Goal: Task Accomplishment & Management: Complete application form

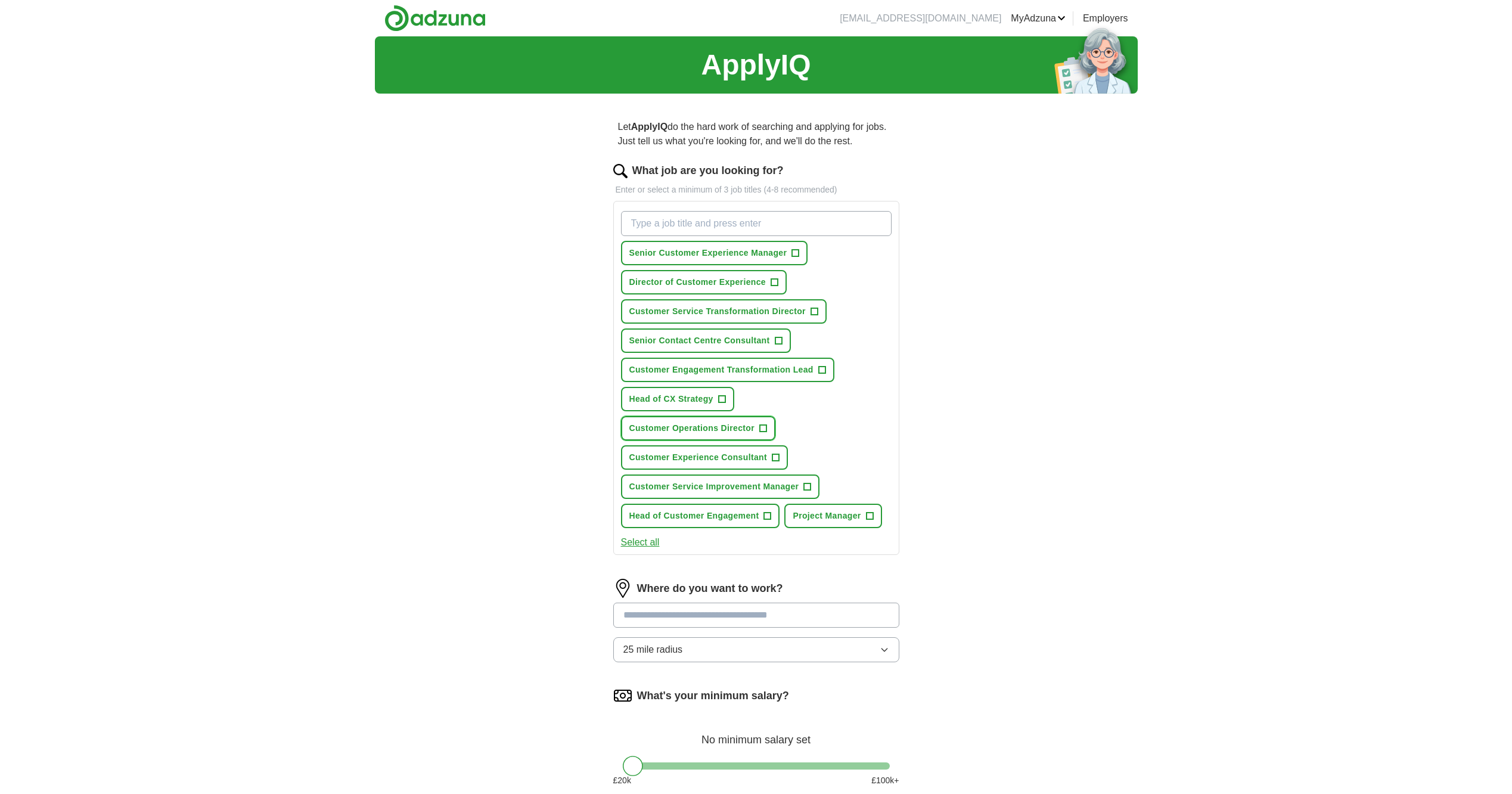
click at [726, 431] on span "Customer Operations Director" at bounding box center [692, 428] width 126 height 12
click at [741, 514] on span "Head of Customer Engagement" at bounding box center [694, 516] width 130 height 12
click at [718, 336] on span "Senior Contact Centre Consultant" at bounding box center [700, 340] width 140 height 12
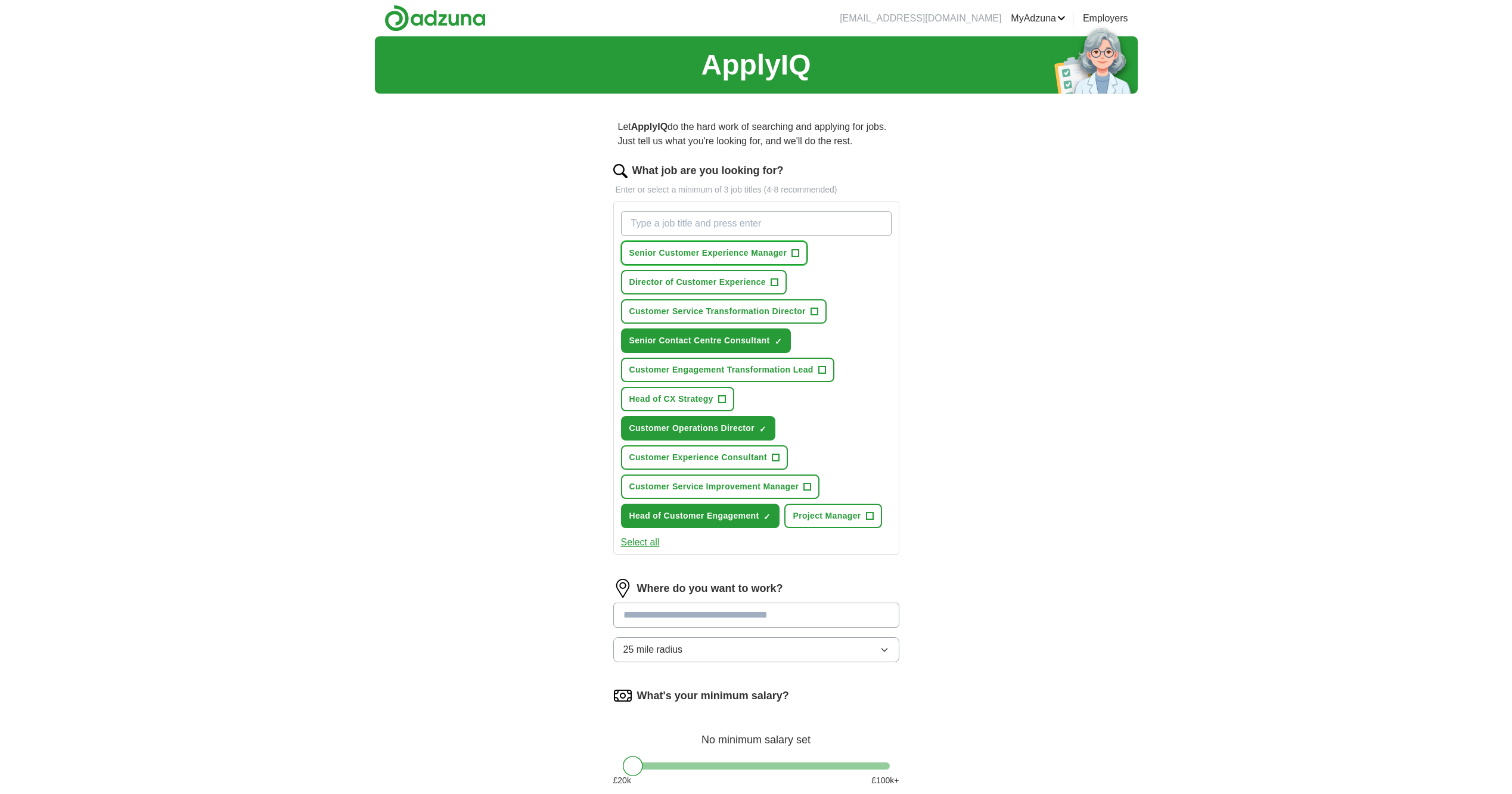
click at [697, 248] on span "Senior Customer Experience Manager" at bounding box center [708, 253] width 158 height 12
click at [687, 282] on span "Director of Customer Experience" at bounding box center [698, 282] width 137 height 12
click at [732, 487] on span "Customer Service Improvement Manager" at bounding box center [714, 487] width 170 height 12
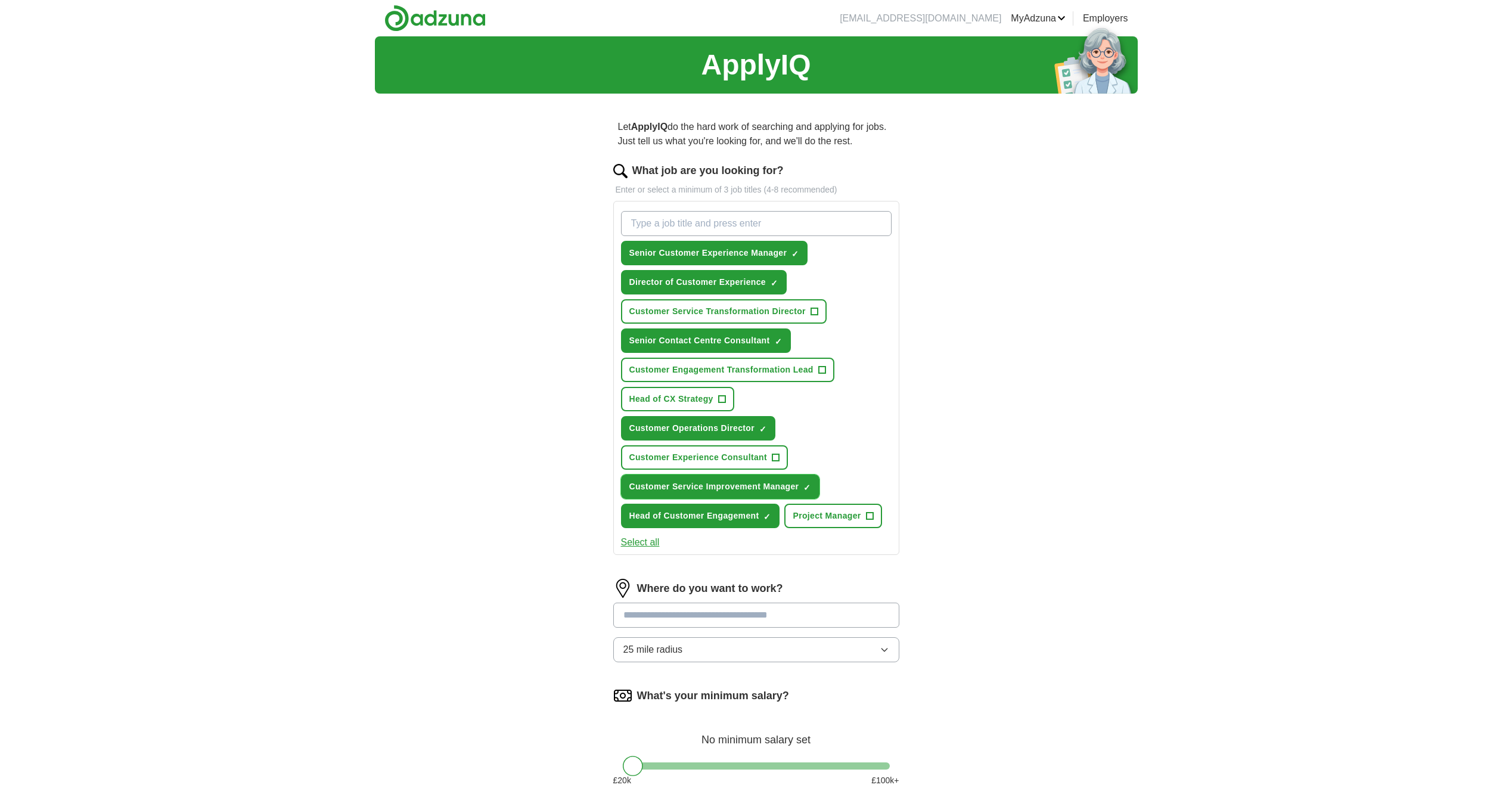
click at [0, 0] on span "×" at bounding box center [0, 0] width 0 height 0
click at [739, 222] on input "What job are you looking for?" at bounding box center [756, 224] width 271 height 25
type input "Head of Customer Services"
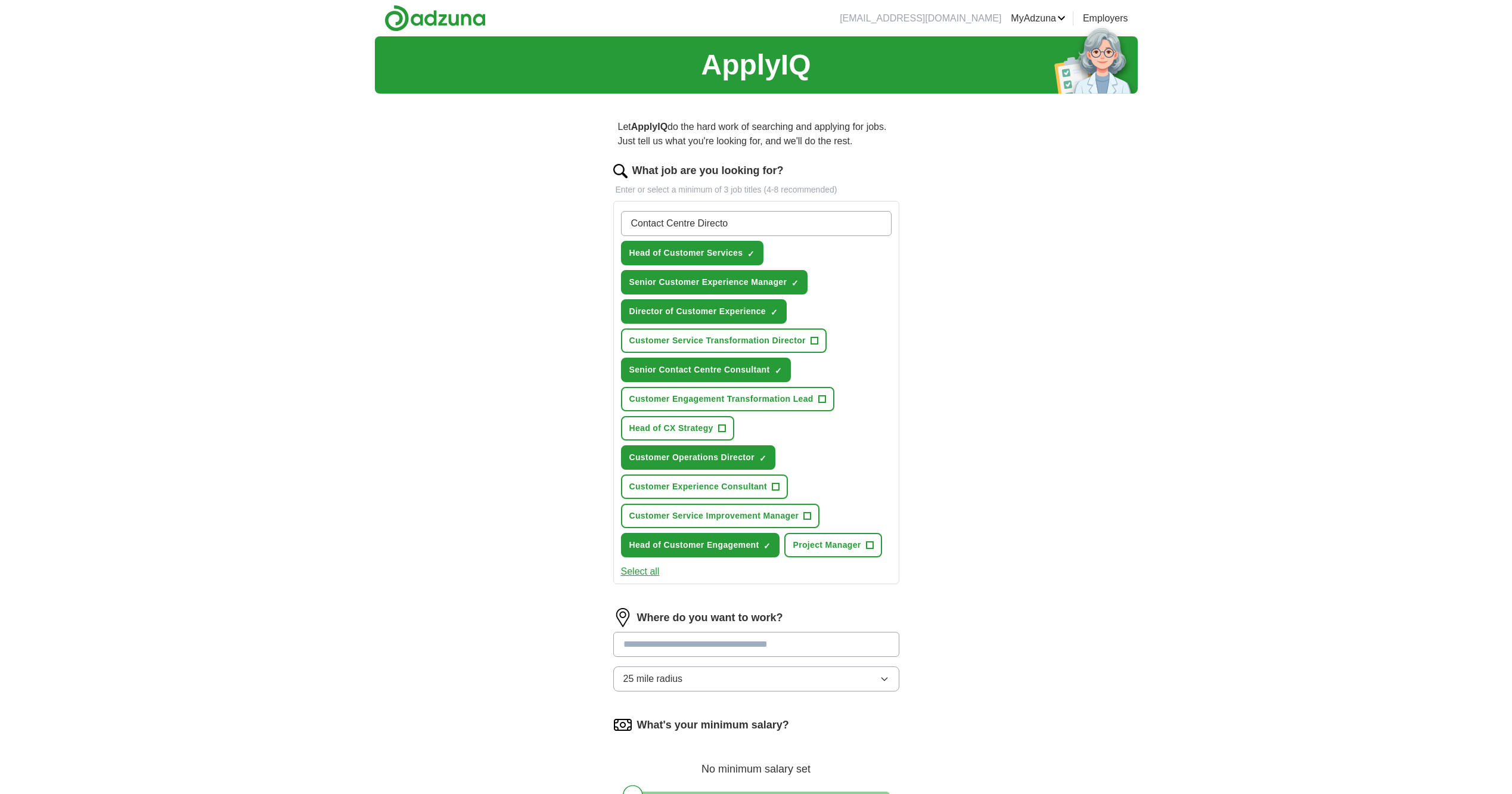
type input "Contact Centre Director"
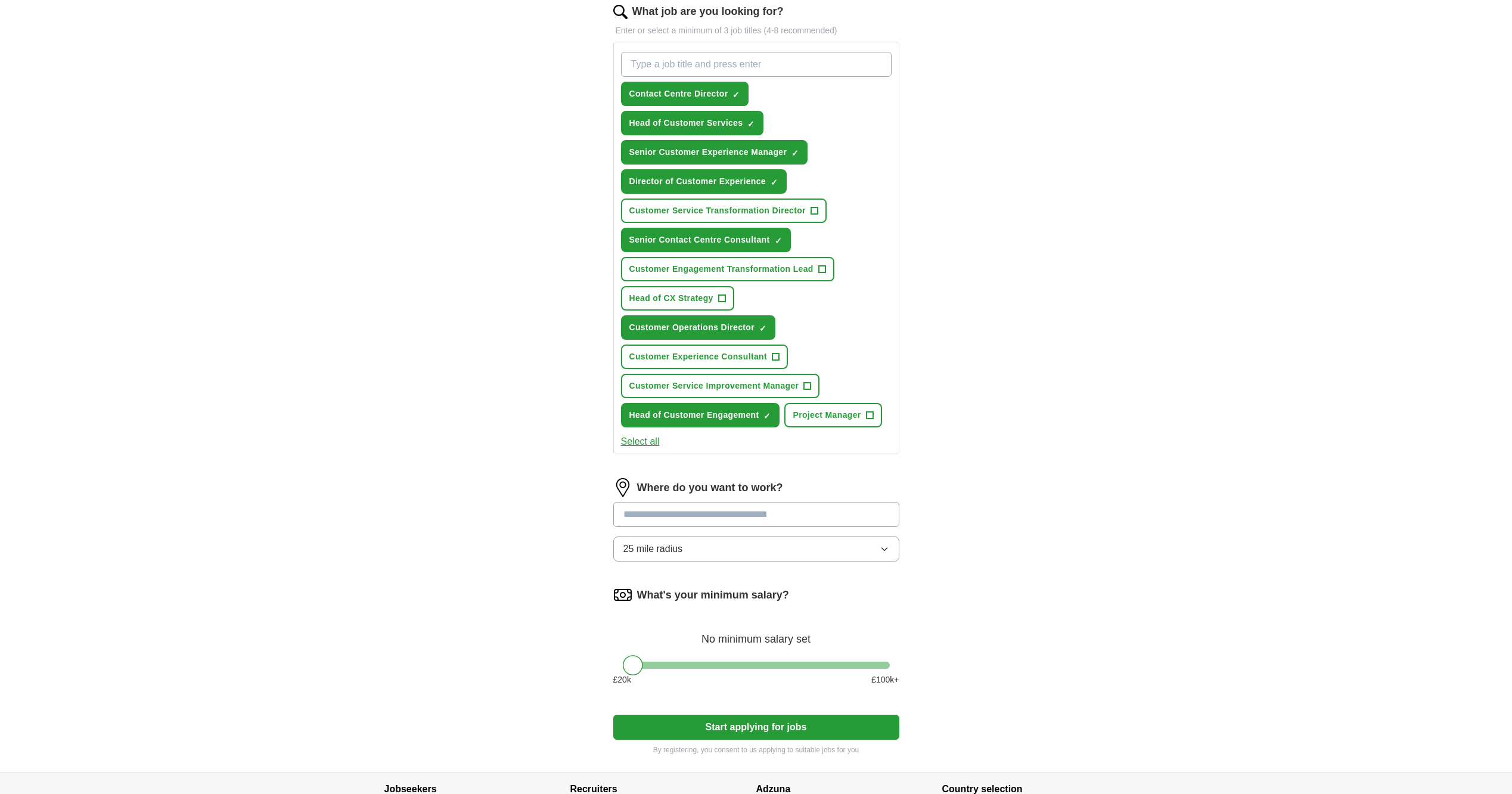
scroll to position [179, 0]
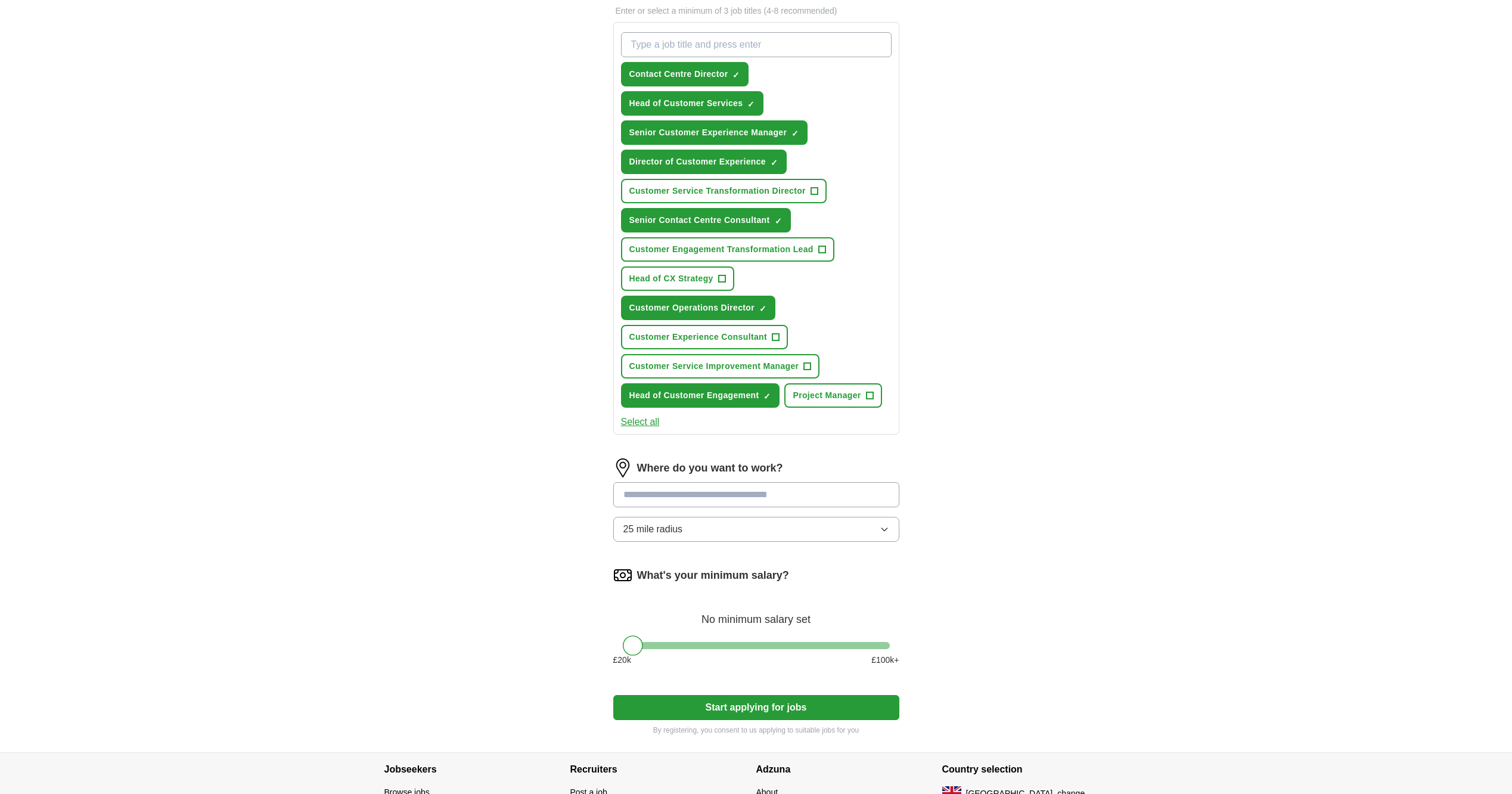
click at [809, 497] on input at bounding box center [756, 494] width 286 height 25
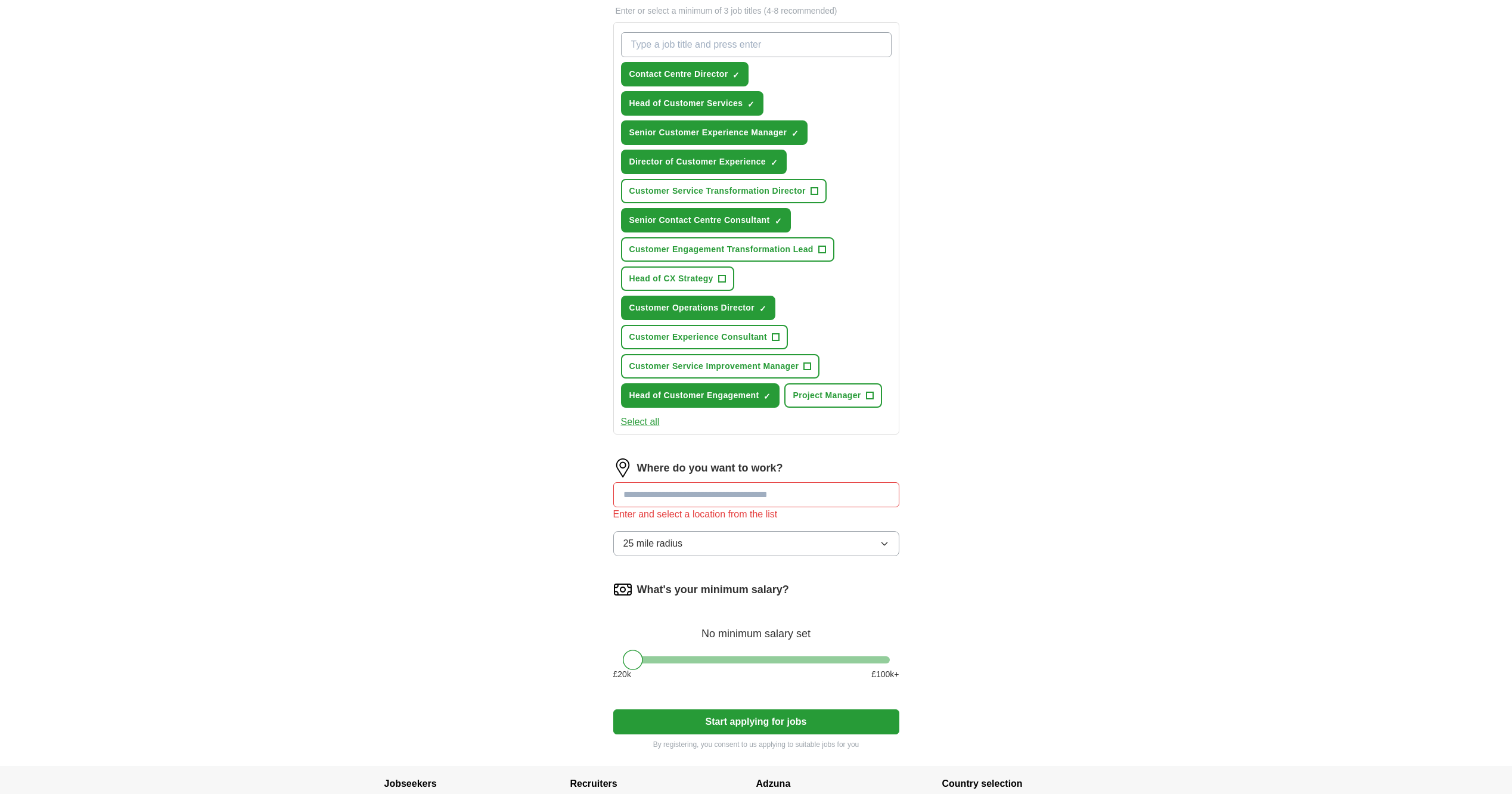
click at [754, 497] on input at bounding box center [756, 494] width 286 height 25
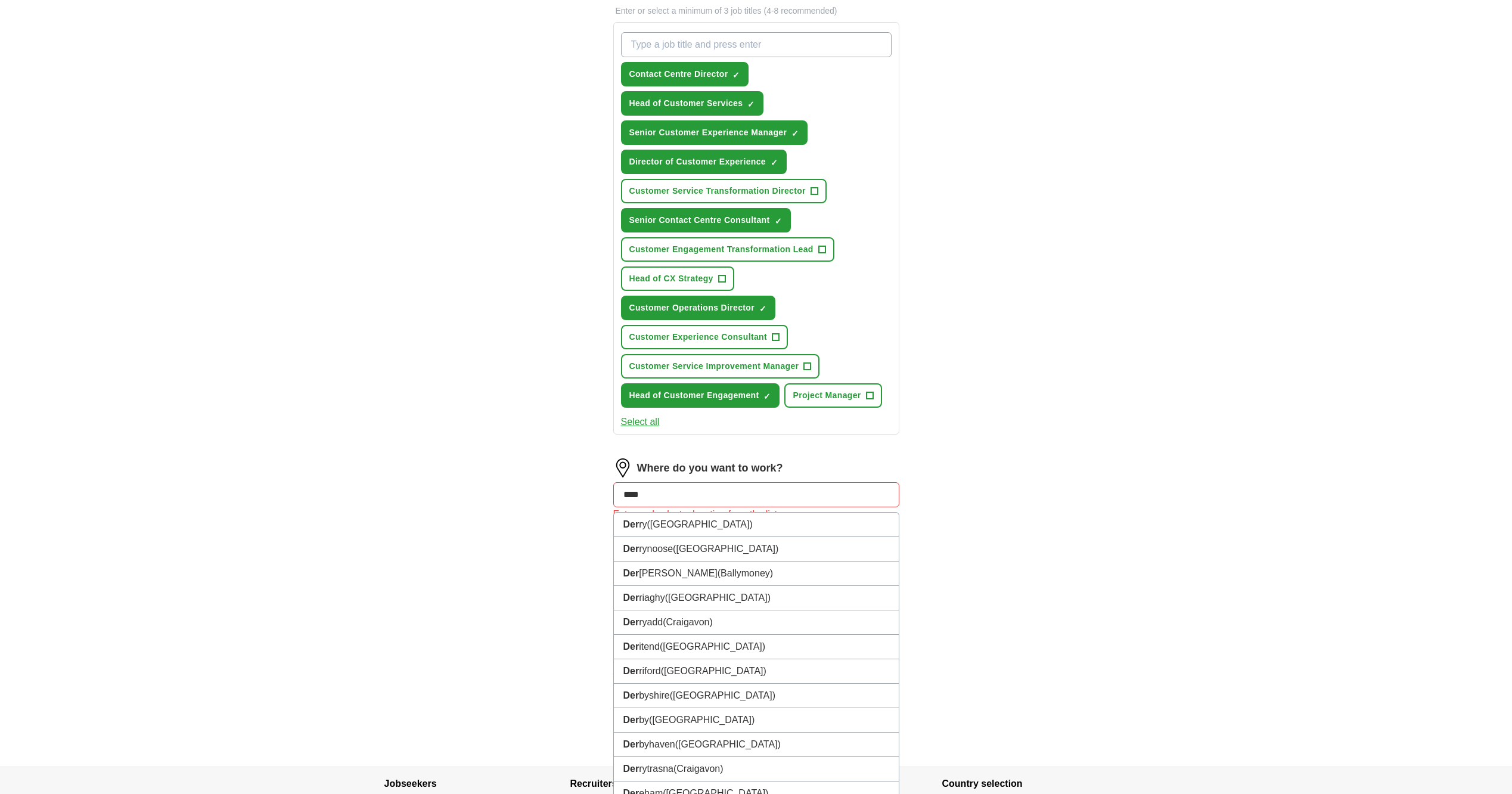
type input "*****"
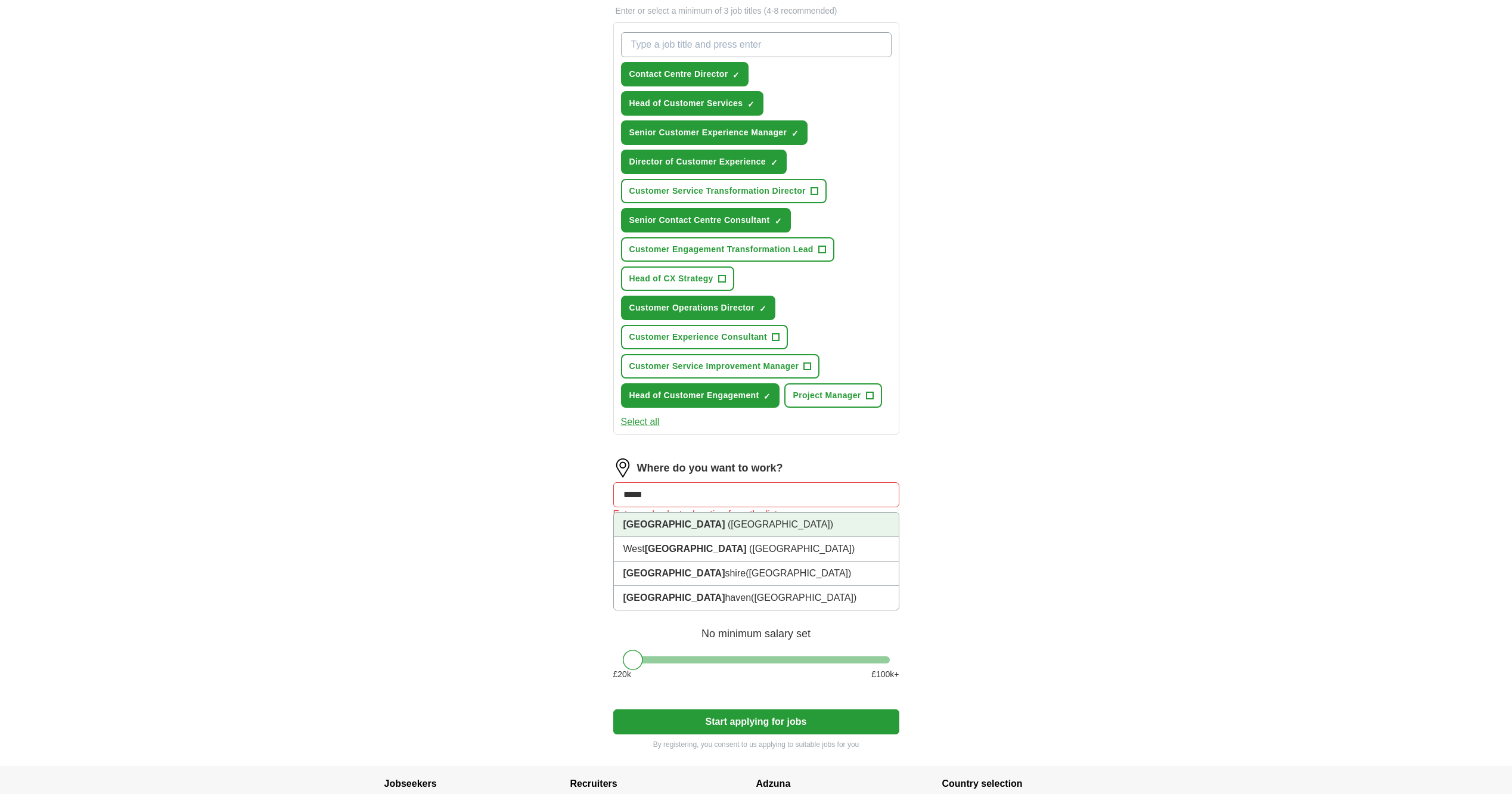
click at [715, 522] on li "Derby (Derbyshire)" at bounding box center [756, 525] width 285 height 24
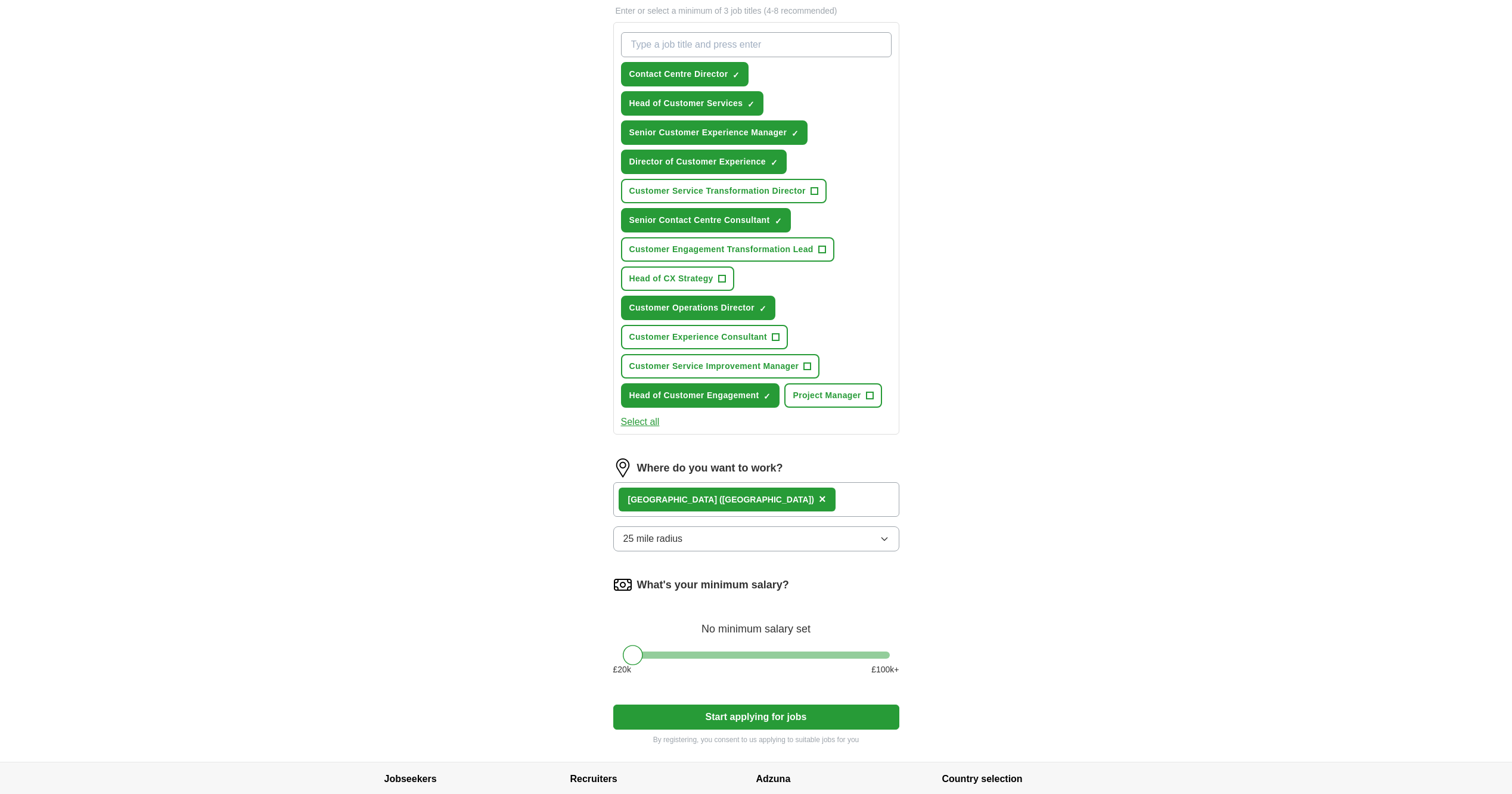
click at [885, 537] on icon "button" at bounding box center [885, 539] width 10 height 10
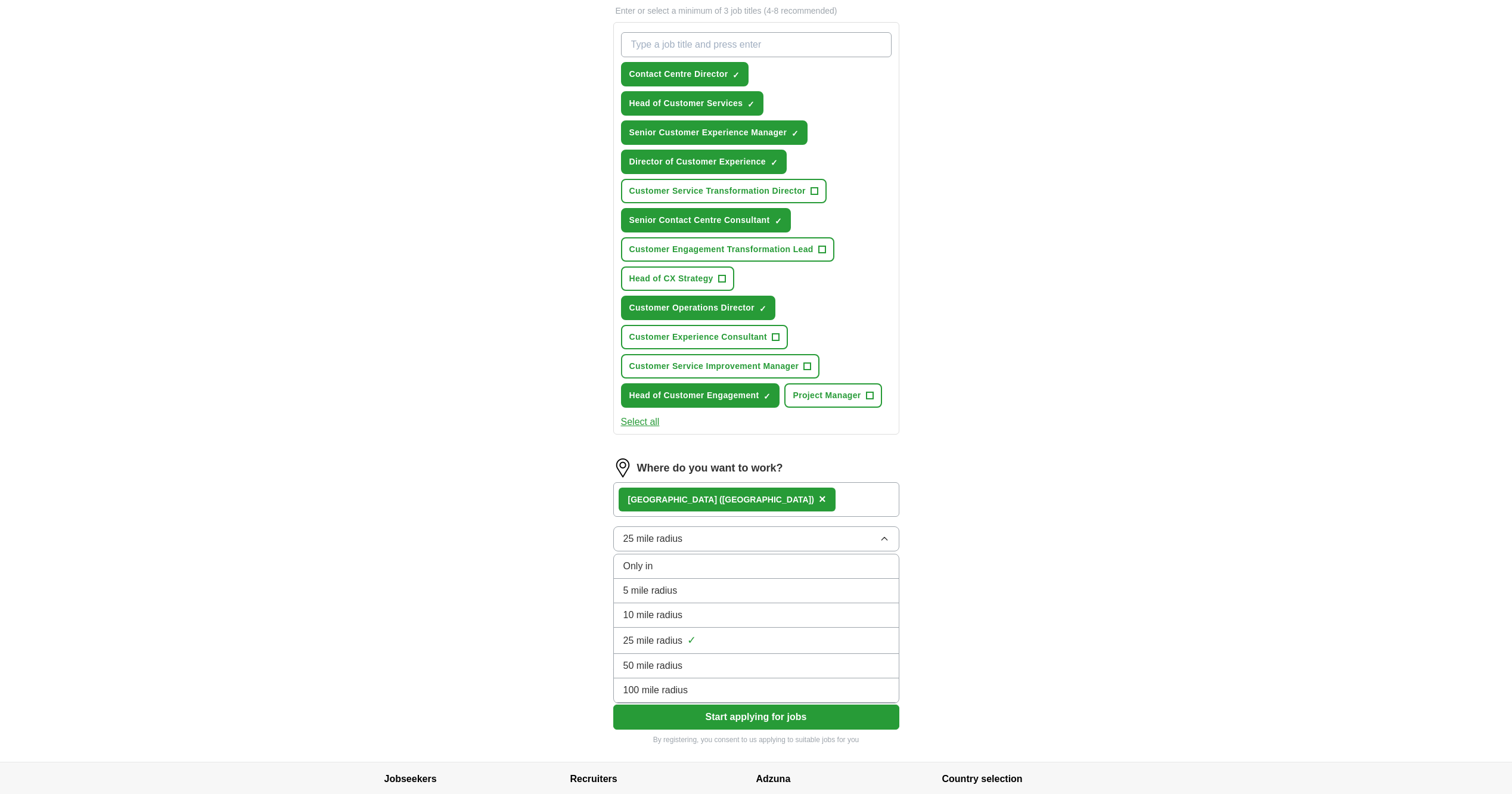
drag, startPoint x: 728, startPoint y: 662, endPoint x: 761, endPoint y: 659, distance: 33.1
click at [730, 662] on div "50 mile radius" at bounding box center [756, 666] width 266 height 14
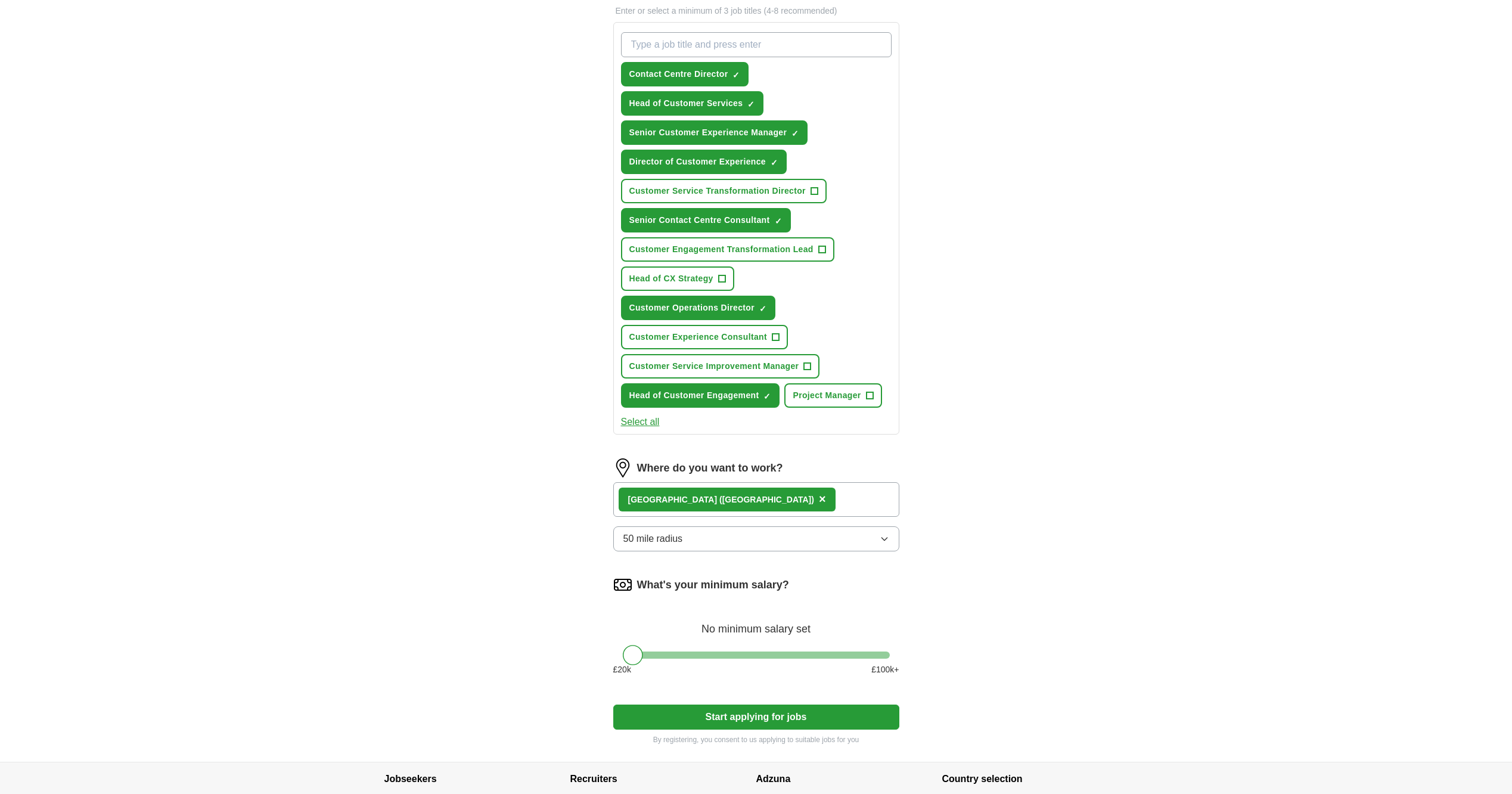
click at [1069, 415] on div "ApplyIQ Let ApplyIQ do the hard work of searching and applying for jobs. Just t…" at bounding box center [756, 309] width 763 height 904
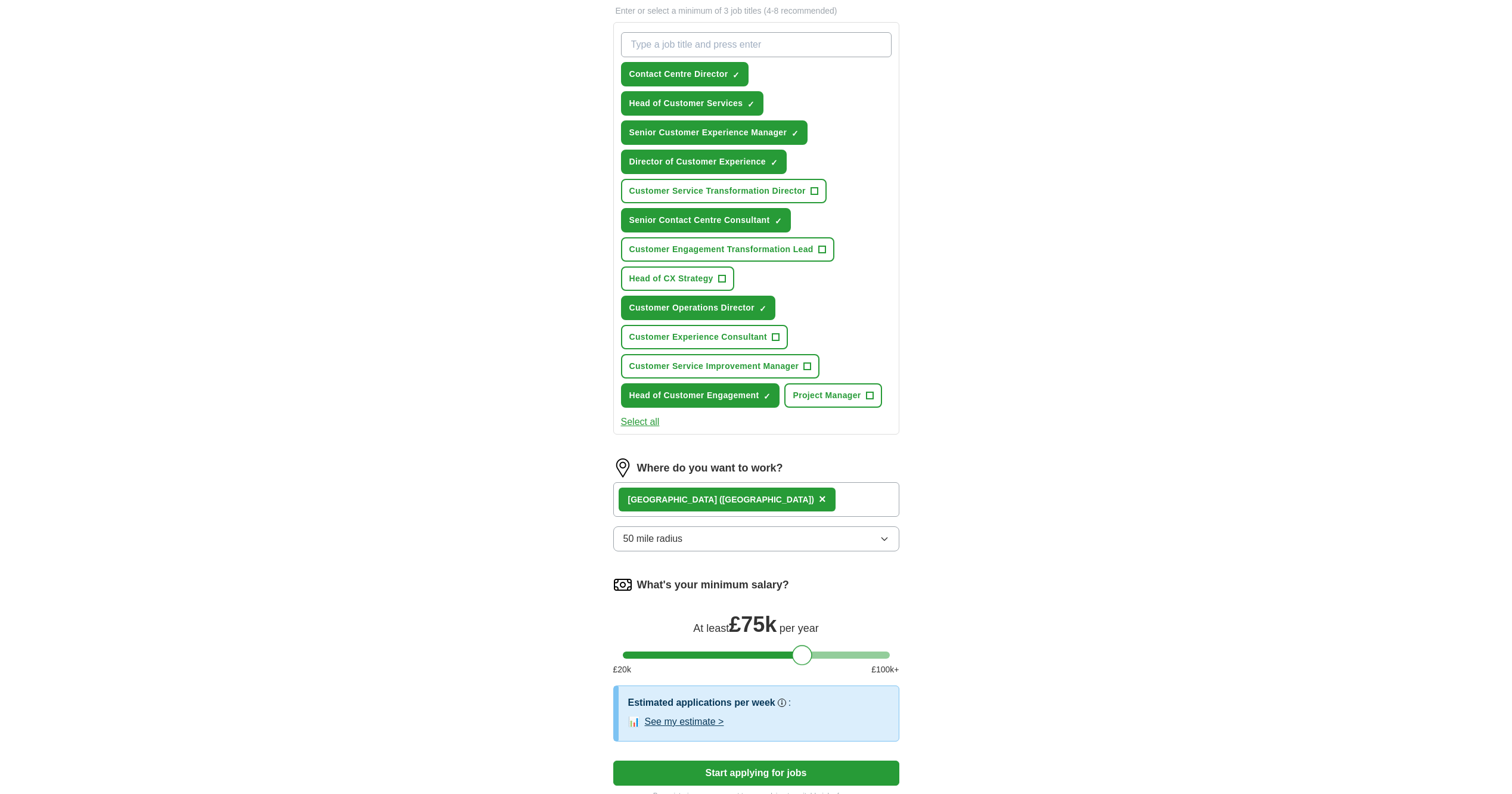
drag, startPoint x: 636, startPoint y: 657, endPoint x: 806, endPoint y: 663, distance: 170.1
click at [806, 663] on div at bounding box center [802, 655] width 20 height 20
click at [968, 574] on div "ApplyIQ Let ApplyIQ do the hard work of searching and applying for jobs. Just t…" at bounding box center [756, 338] width 763 height 960
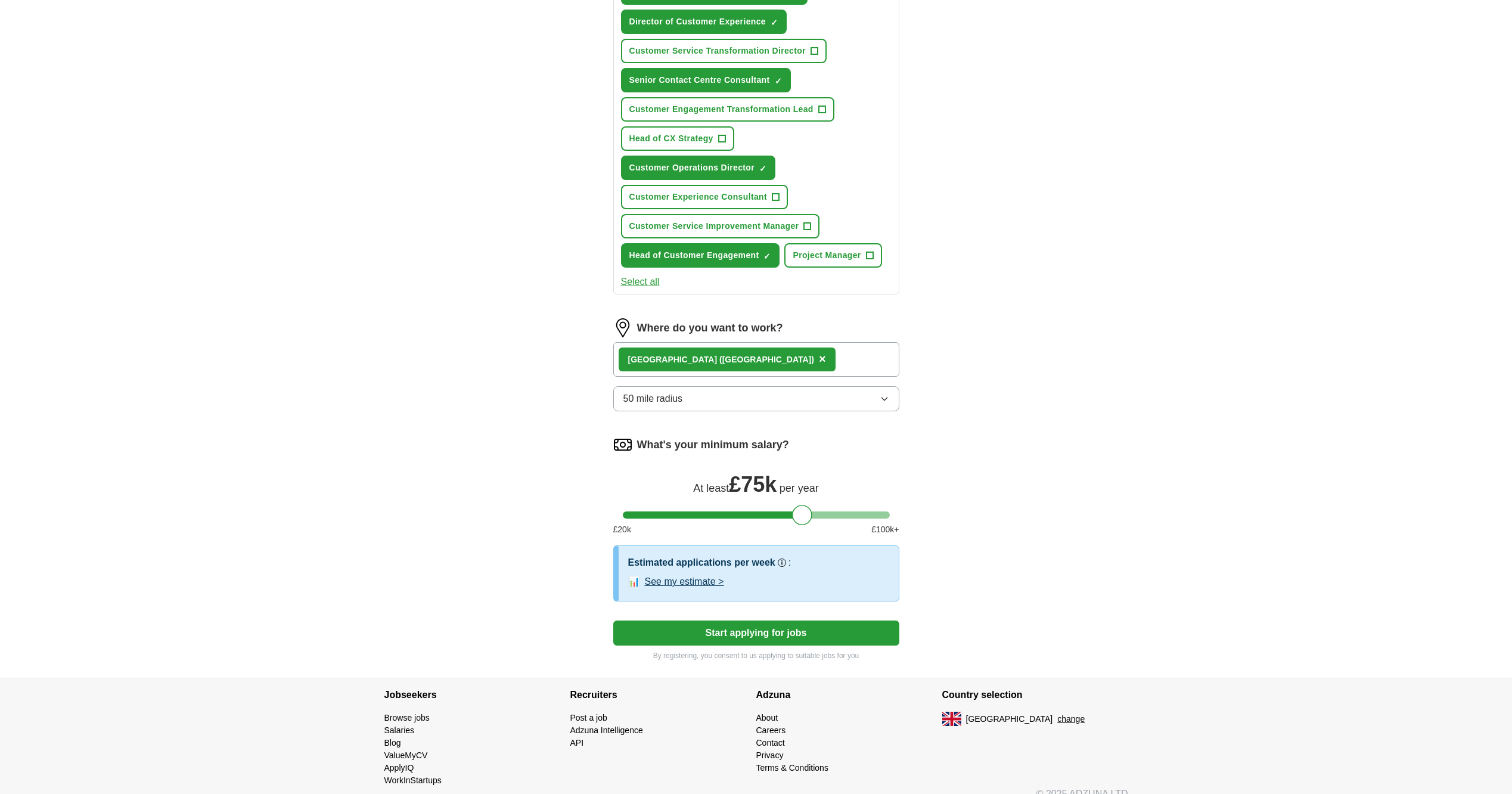
scroll to position [336, 0]
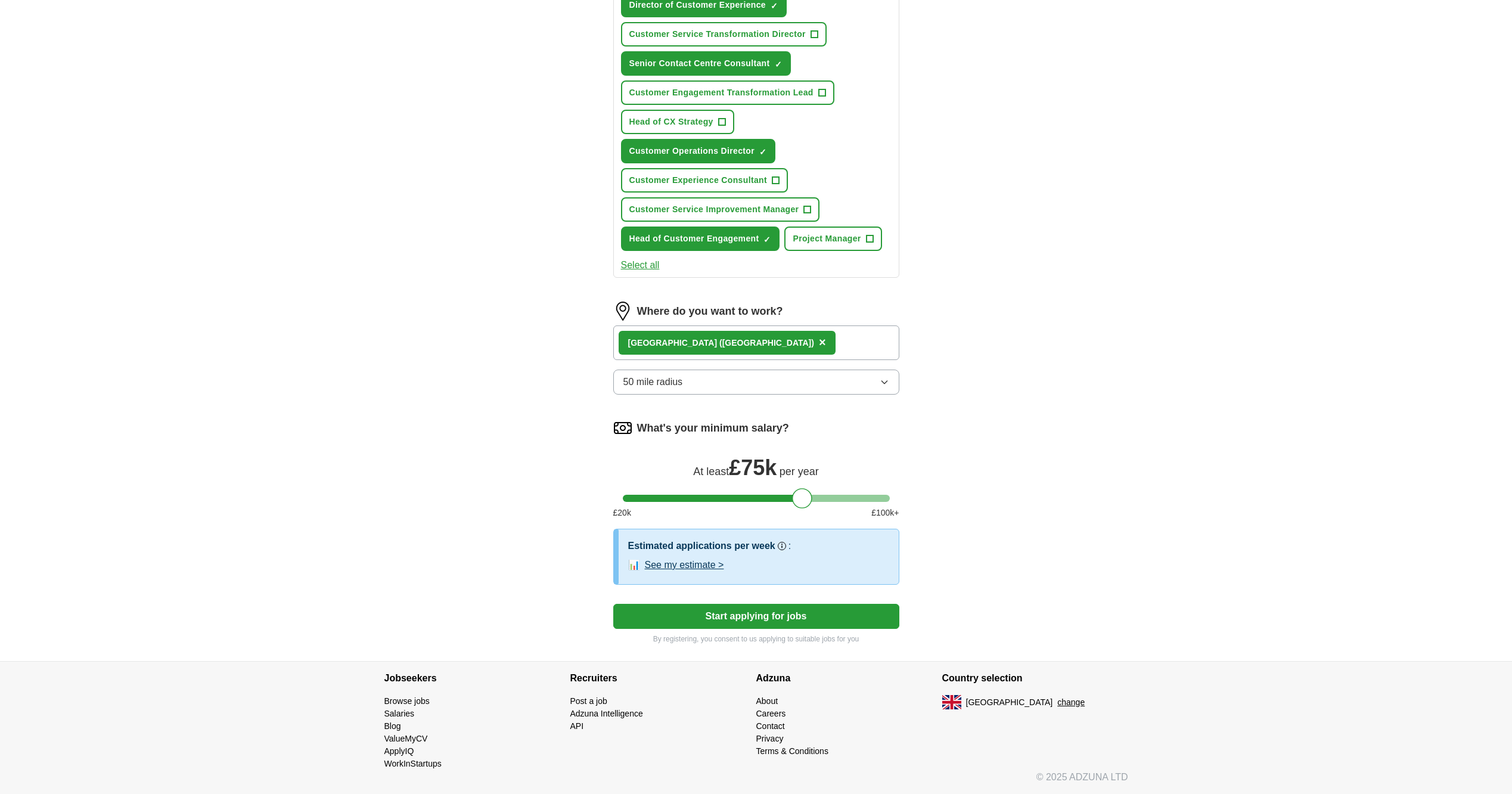
click at [707, 563] on button "See my estimate >" at bounding box center [684, 565] width 79 height 14
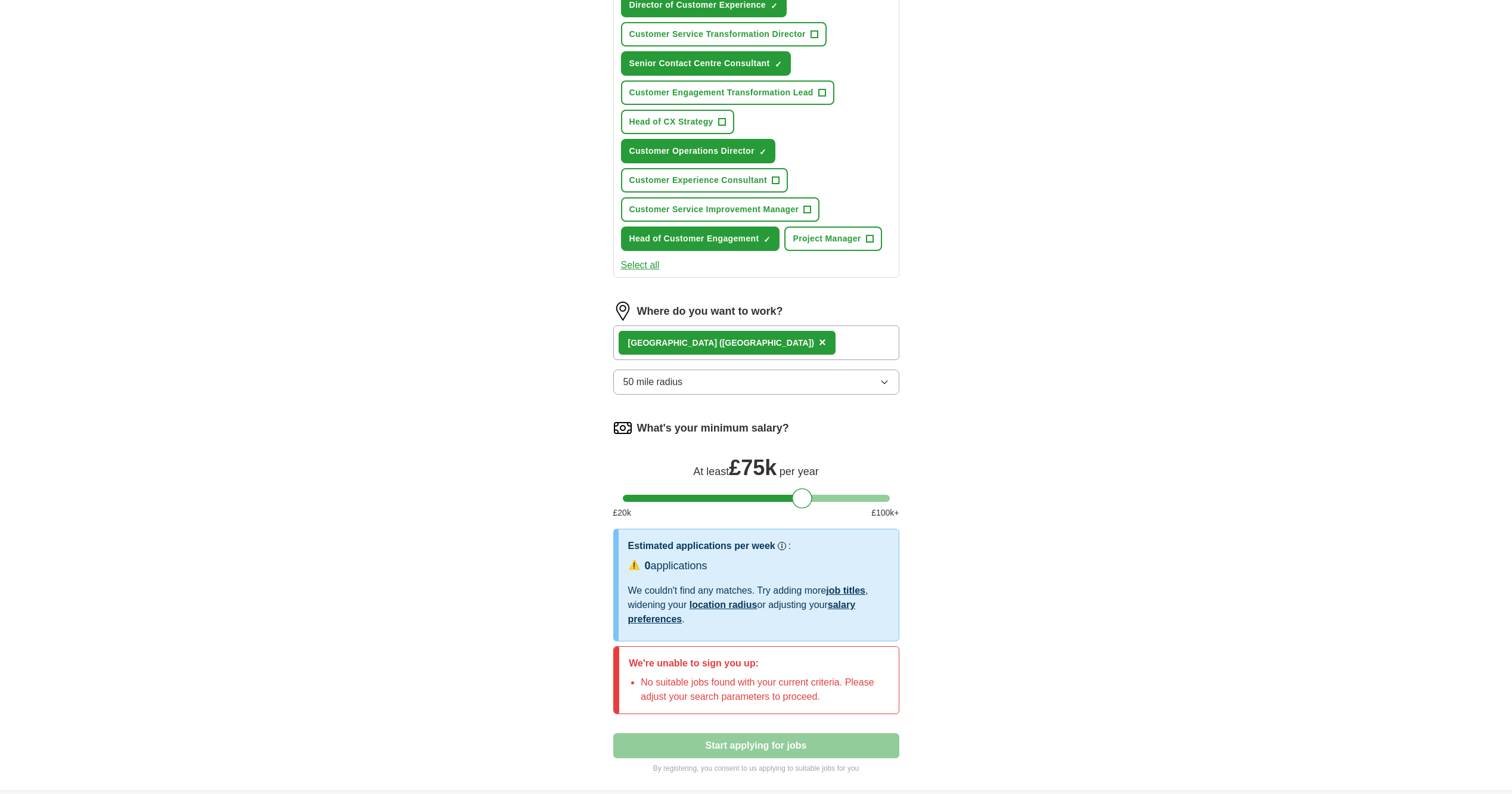
click at [884, 383] on icon "button" at bounding box center [885, 382] width 10 height 10
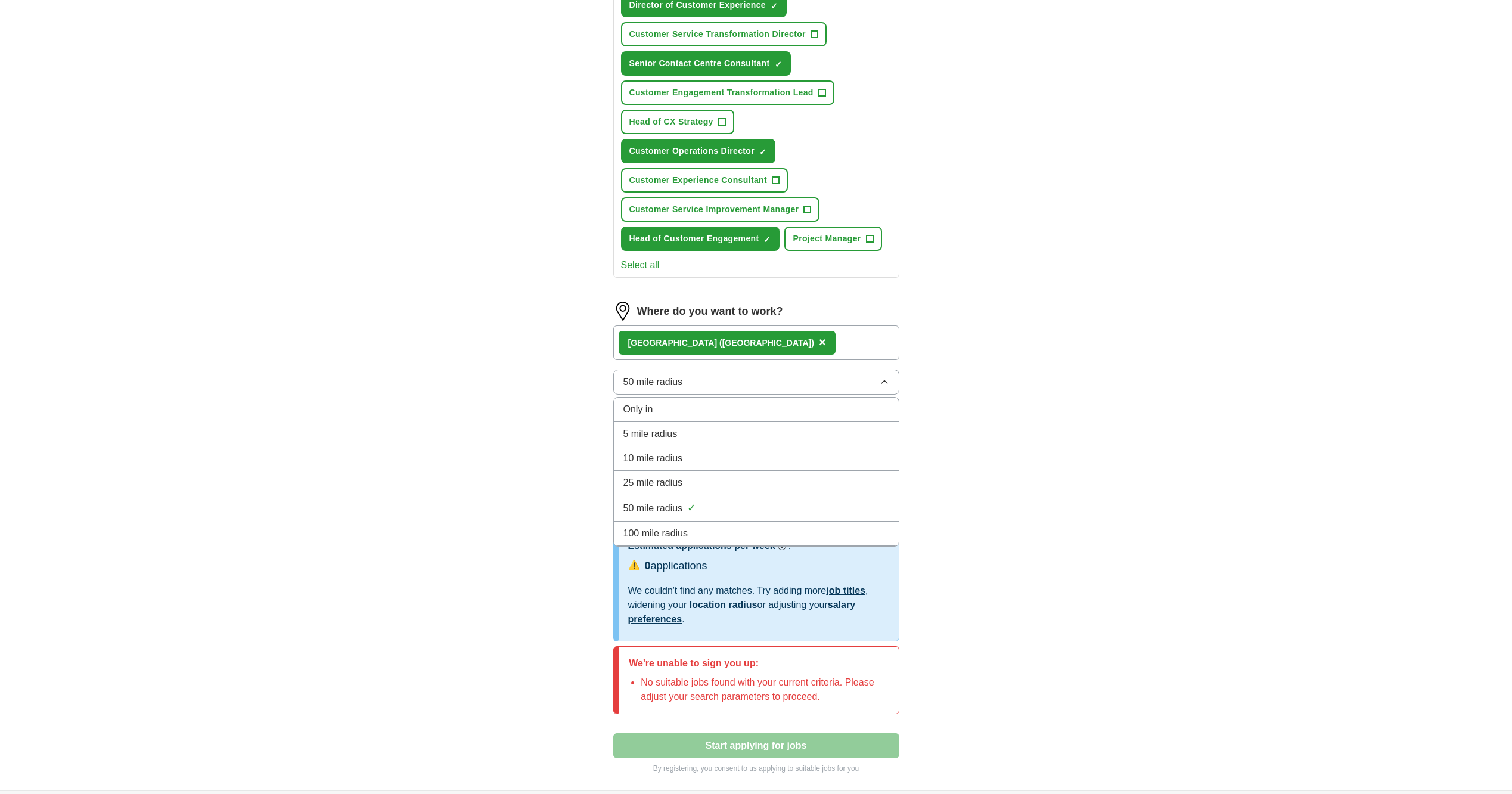
click at [757, 528] on div "100 mile radius" at bounding box center [756, 534] width 266 height 14
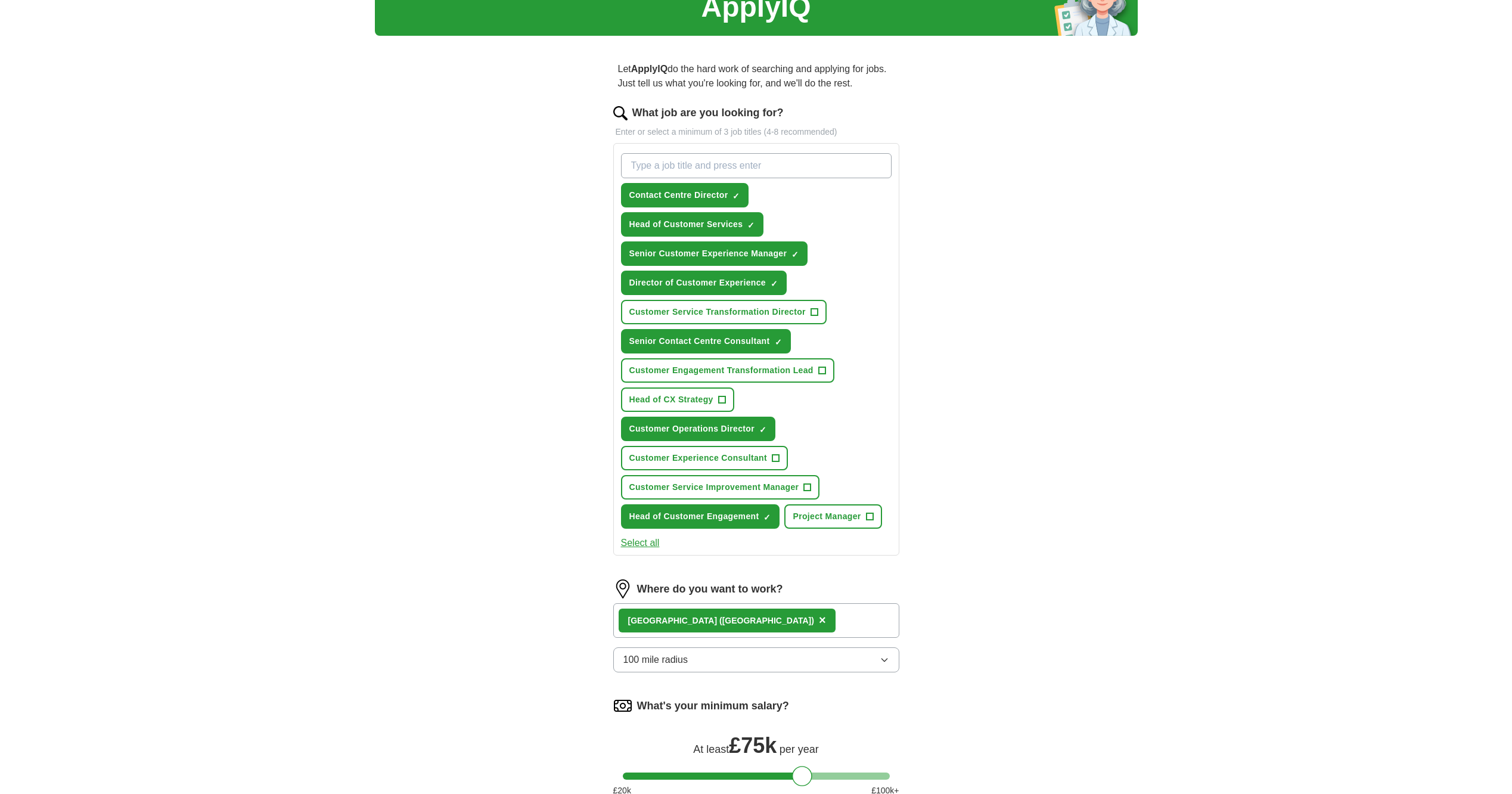
scroll to position [0, 0]
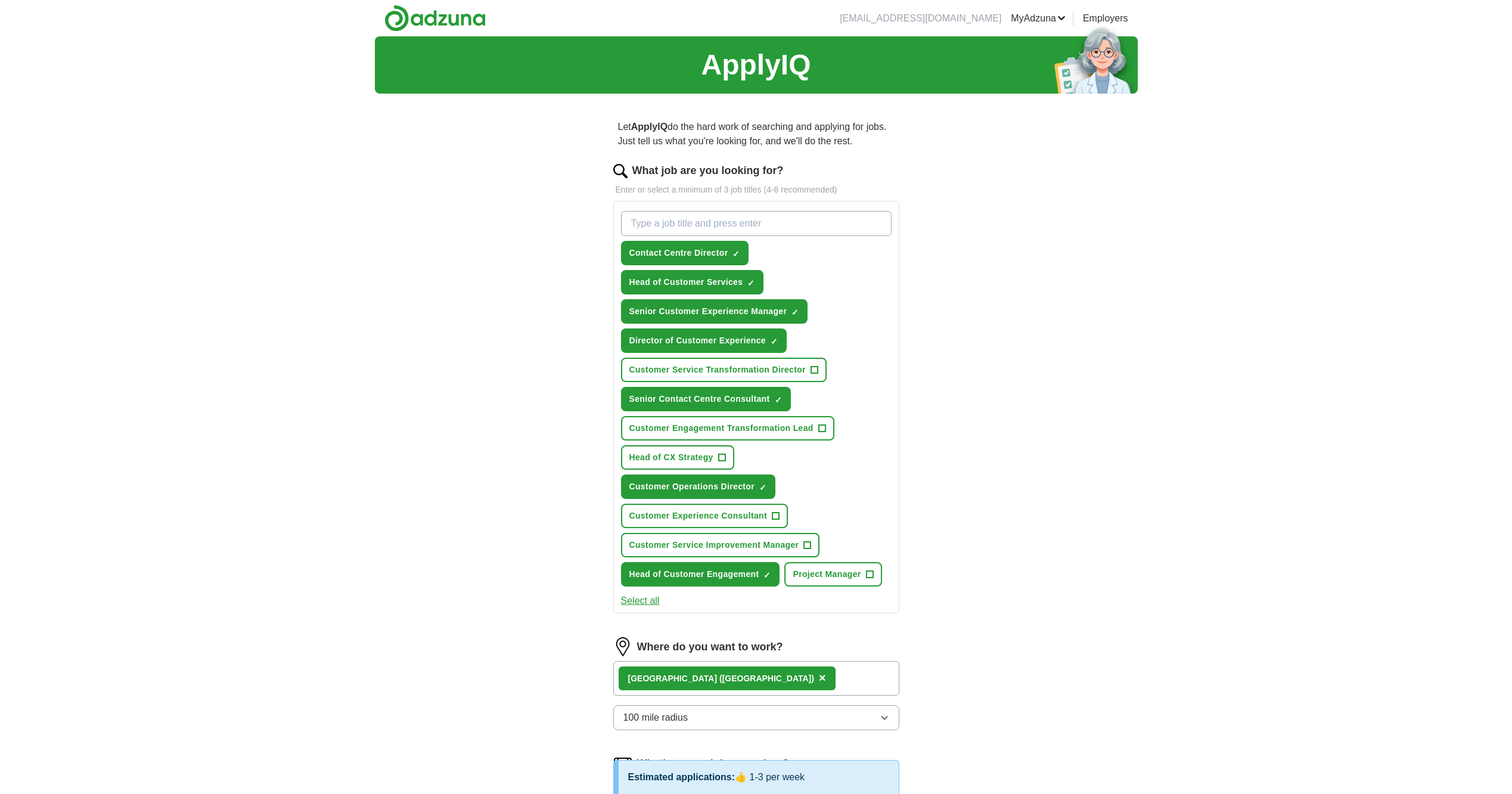
click at [789, 227] on input "What job are you looking for?" at bounding box center [756, 224] width 271 height 25
click at [976, 255] on div "ApplyIQ Let ApplyIQ do the hard work of searching and applying for jobs. Just t…" at bounding box center [756, 561] width 763 height 1051
click at [1187, 359] on div "ApplyIQ Let ApplyIQ do the hard work of searching and applying for jobs. Just t…" at bounding box center [756, 561] width 1512 height 1051
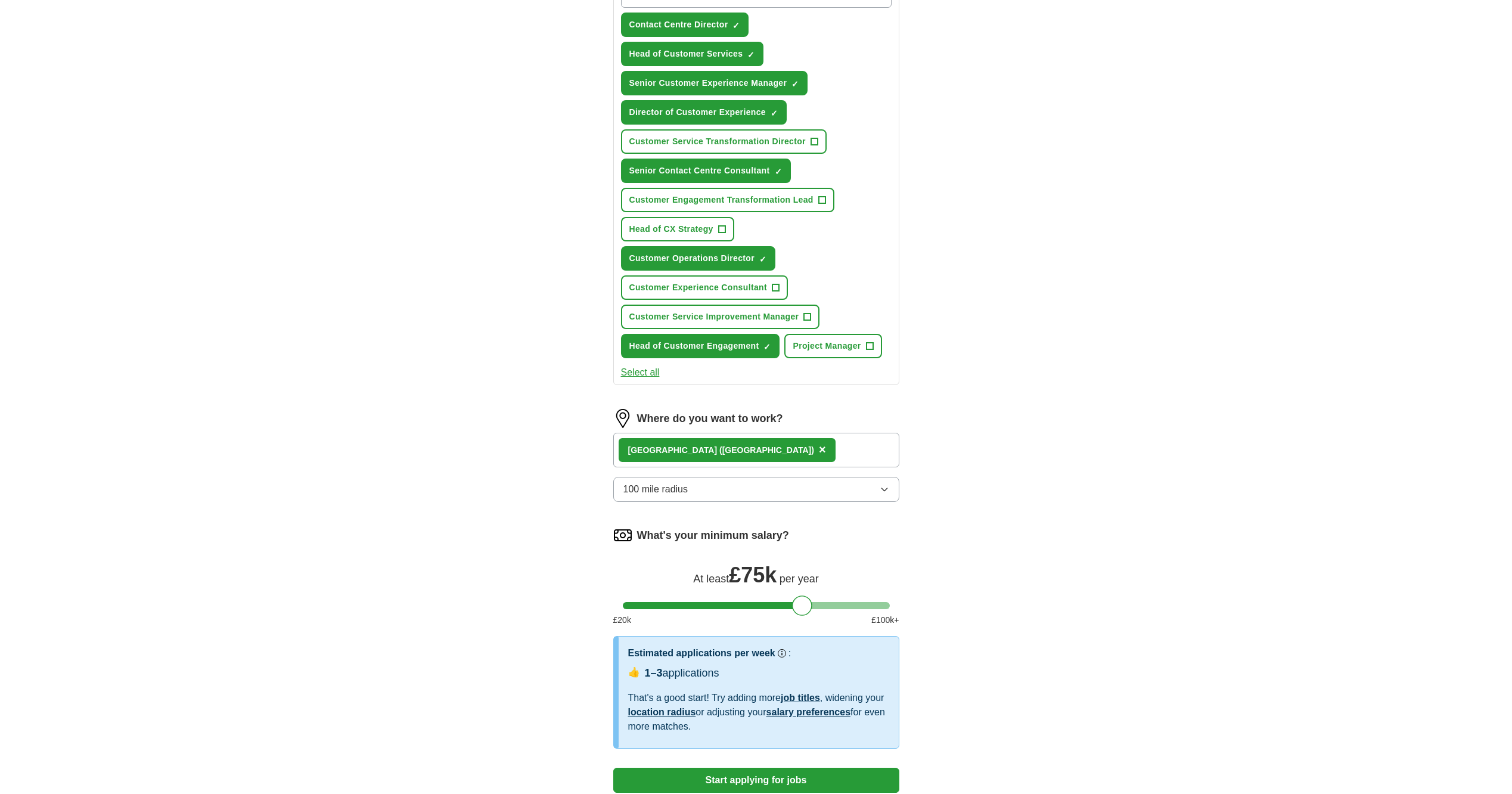
scroll to position [298, 0]
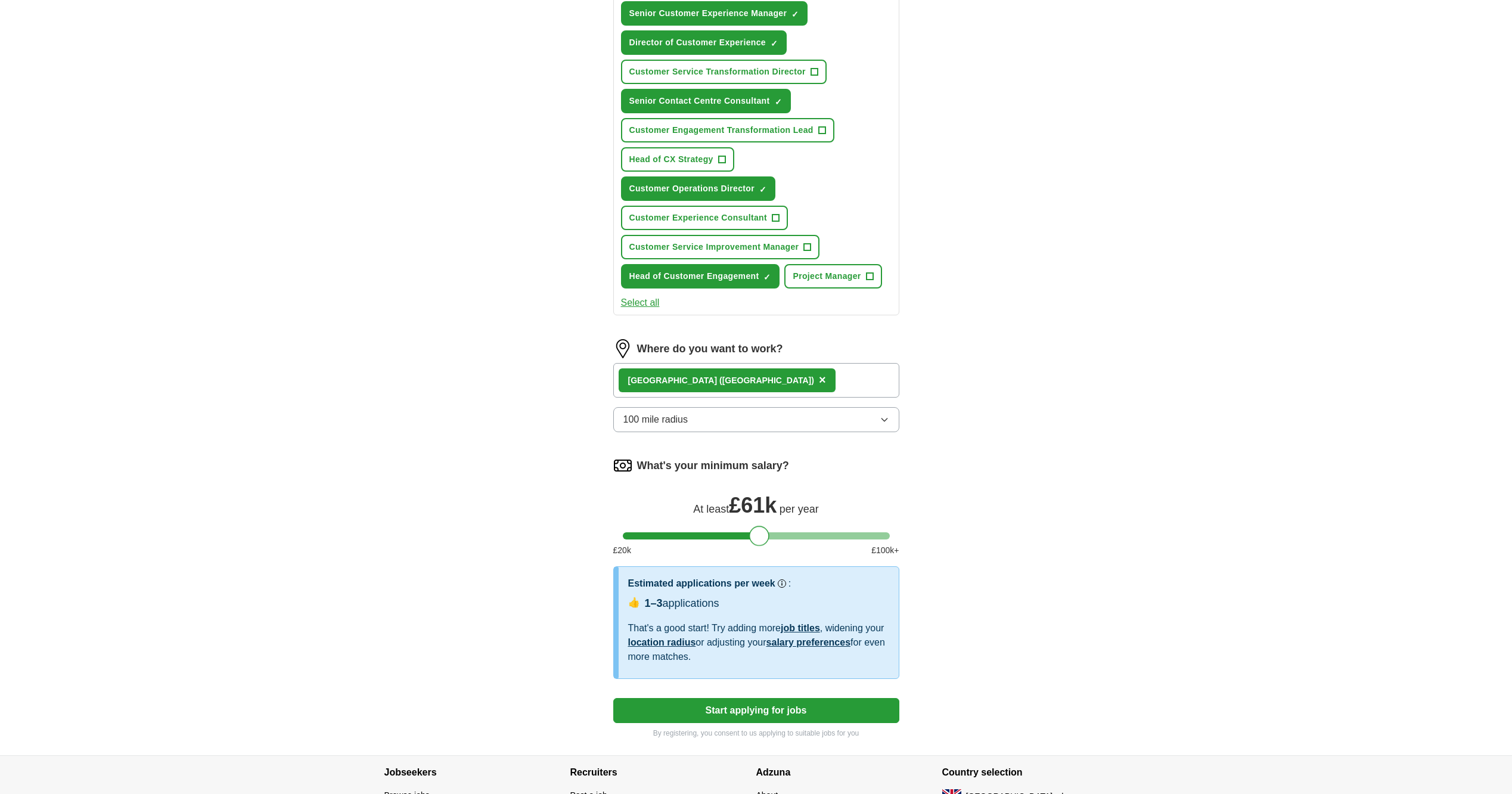
drag, startPoint x: 798, startPoint y: 534, endPoint x: 747, endPoint y: 535, distance: 51.0
click at [749, 535] on div at bounding box center [759, 536] width 20 height 20
drag, startPoint x: 744, startPoint y: 536, endPoint x: 681, endPoint y: 539, distance: 63.1
click at [736, 539] on div at bounding box center [746, 536] width 20 height 20
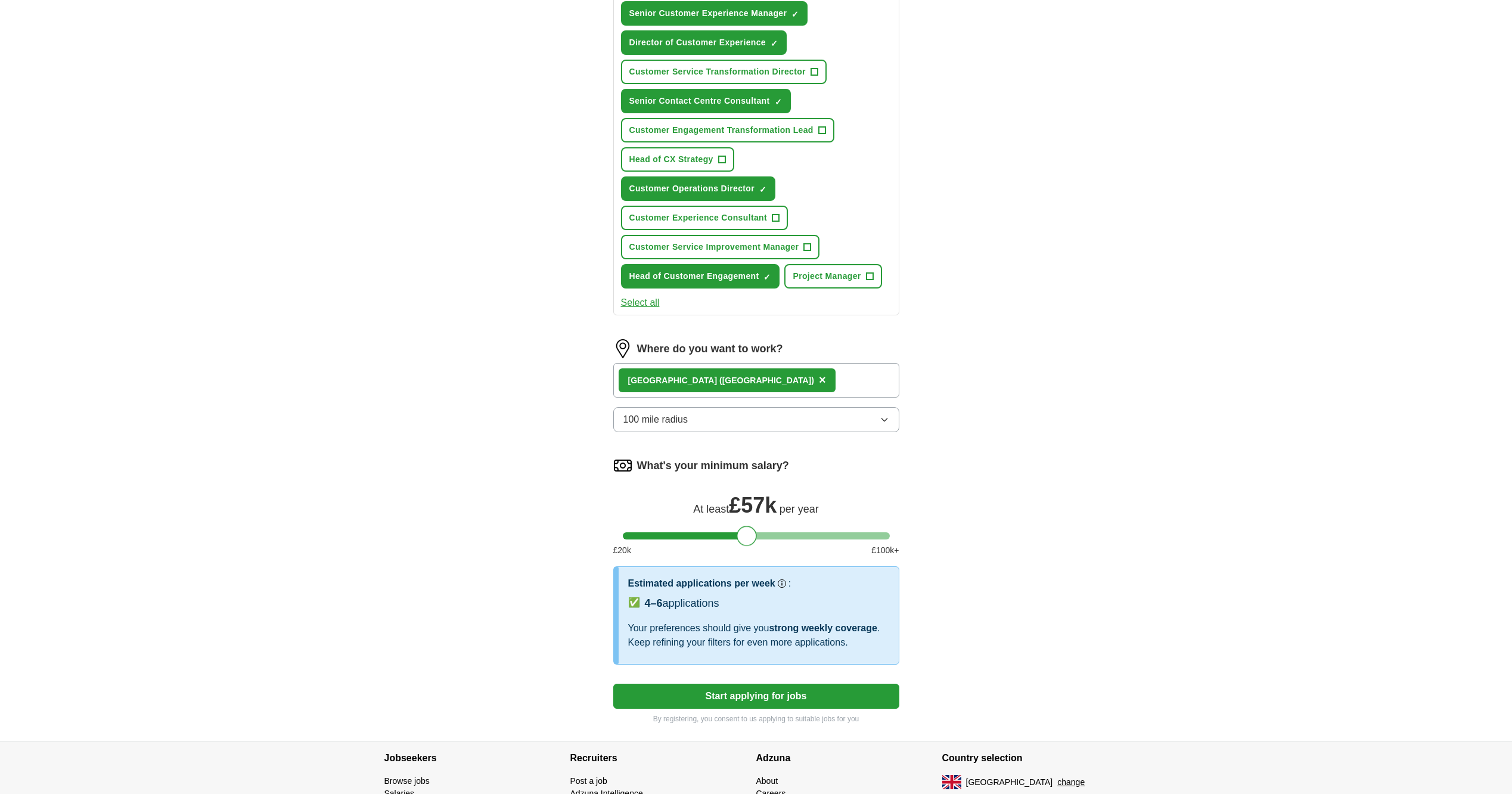
drag, startPoint x: 684, startPoint y: 539, endPoint x: 751, endPoint y: 543, distance: 67.1
click at [750, 544] on div at bounding box center [746, 536] width 20 height 20
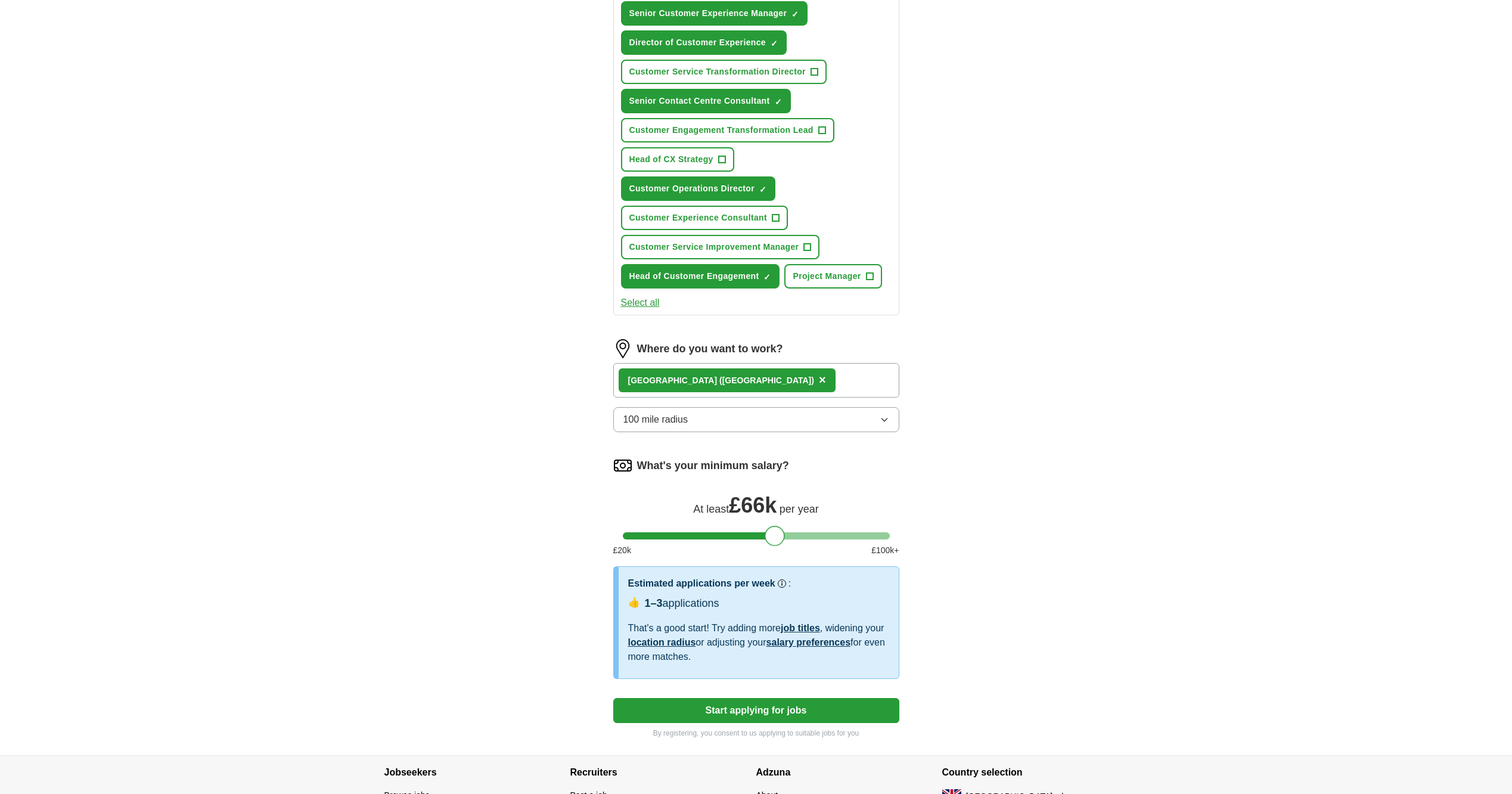
drag, startPoint x: 748, startPoint y: 537, endPoint x: 774, endPoint y: 537, distance: 26.0
click at [774, 537] on div at bounding box center [774, 536] width 20 height 20
drag, startPoint x: 776, startPoint y: 536, endPoint x: 818, endPoint y: 537, distance: 42.0
click at [818, 537] on div at bounding box center [818, 536] width 20 height 20
click at [640, 306] on button "Select all" at bounding box center [640, 303] width 39 height 14
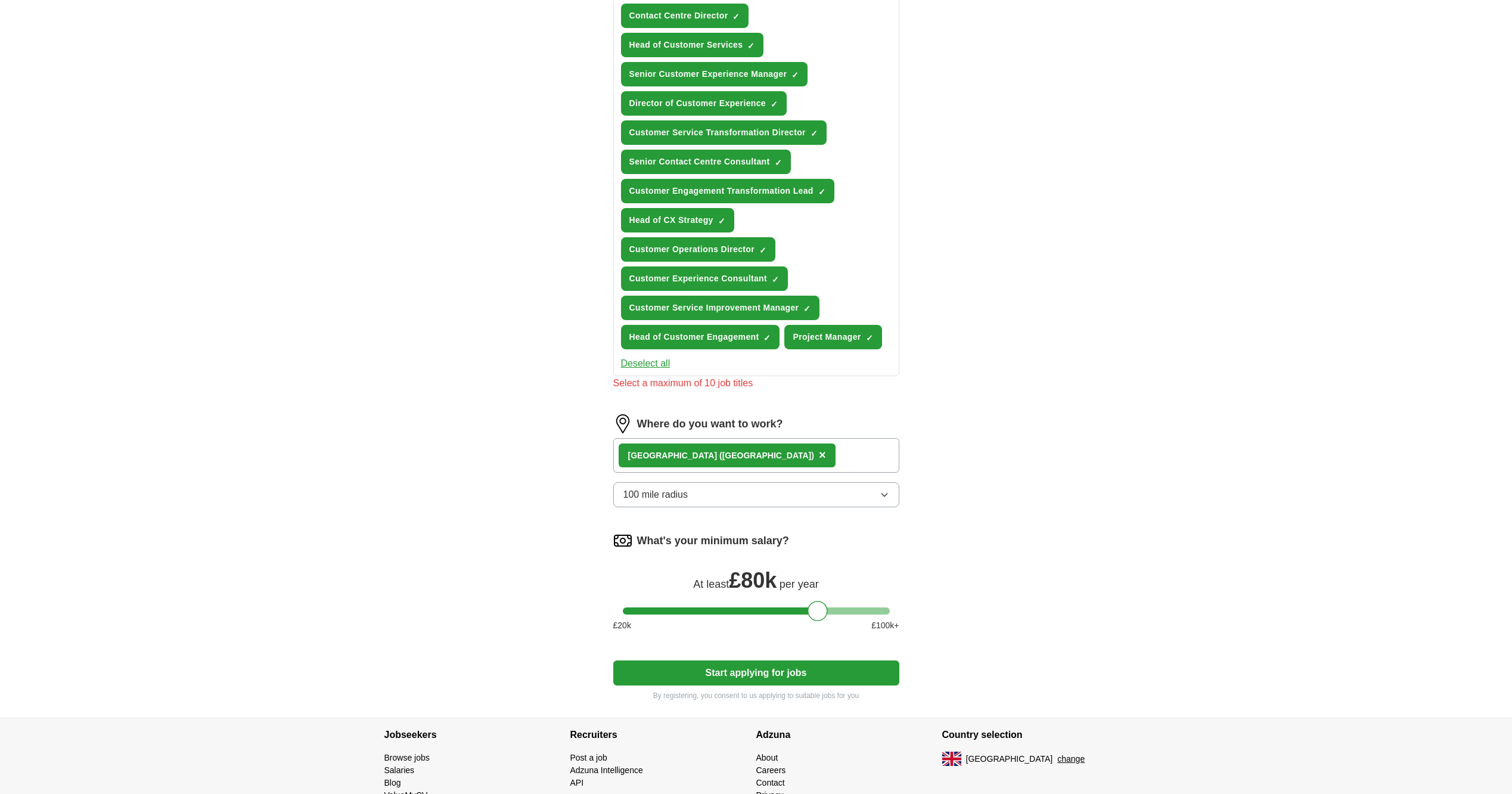
scroll to position [238, 0]
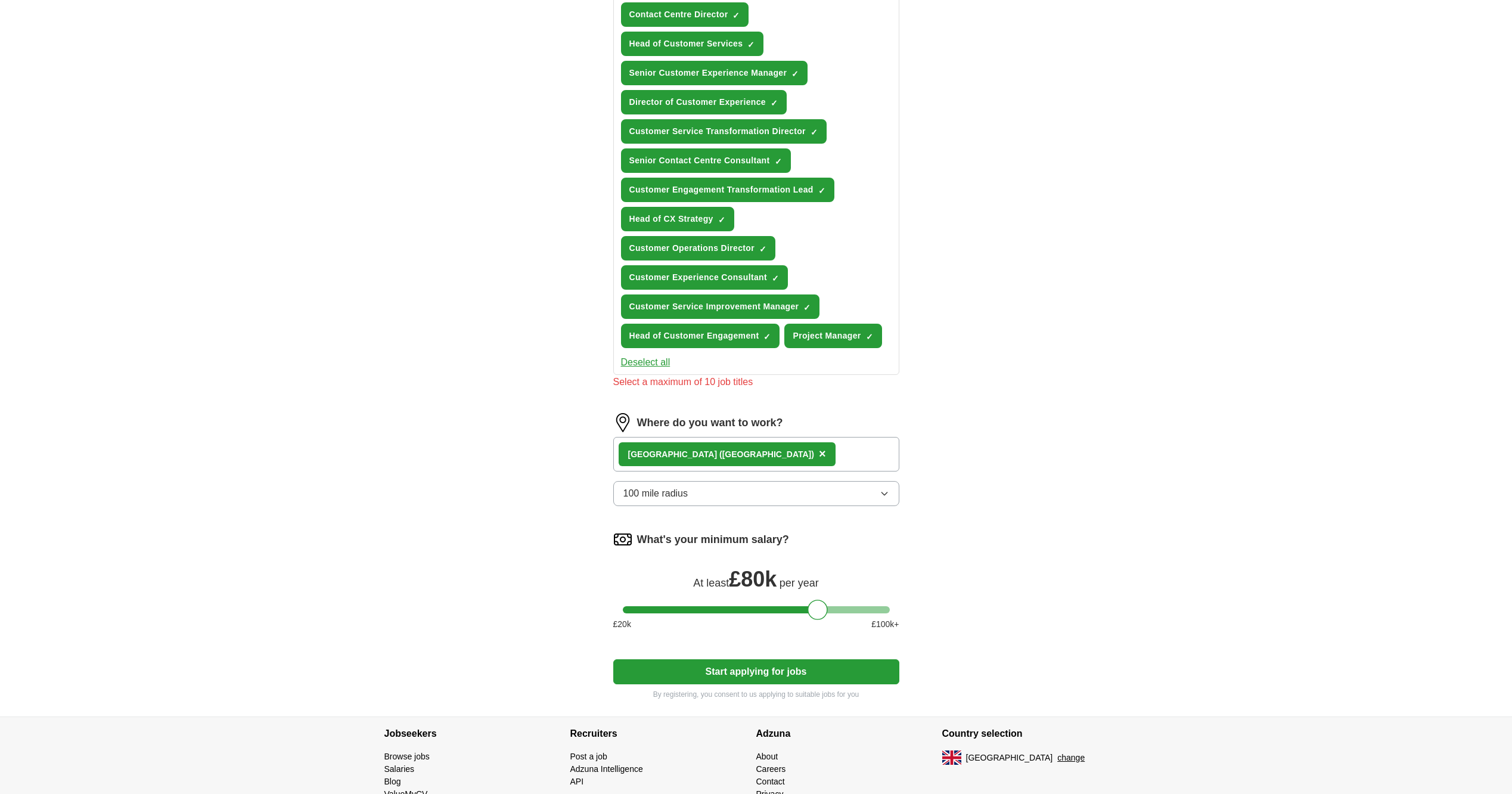
click at [832, 670] on button "Start applying for jobs" at bounding box center [756, 672] width 286 height 25
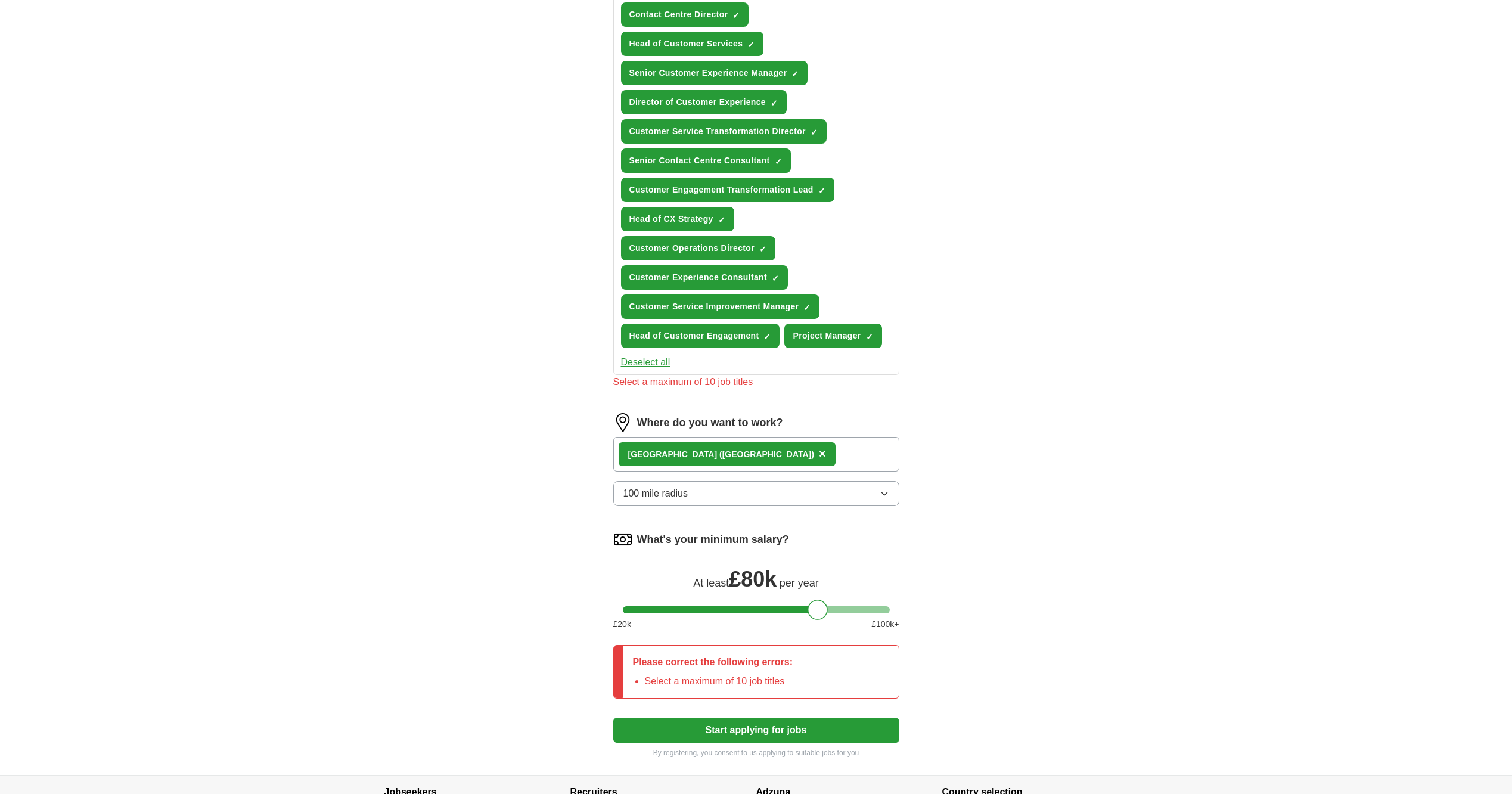
click at [368, 291] on div "ApplyIQ Let ApplyIQ do the hard work of searching and applying for jobs. Just t…" at bounding box center [756, 286] width 1512 height 977
click at [434, 311] on div "ApplyIQ Let ApplyIQ do the hard work of searching and applying for jobs. Just t…" at bounding box center [756, 286] width 763 height 977
drag, startPoint x: 1112, startPoint y: 305, endPoint x: 880, endPoint y: 380, distance: 243.8
click at [1106, 307] on div "ApplyIQ Let ApplyIQ do the hard work of searching and applying for jobs. Just t…" at bounding box center [756, 286] width 763 height 977
click at [0, 0] on span "×" at bounding box center [0, 0] width 0 height 0
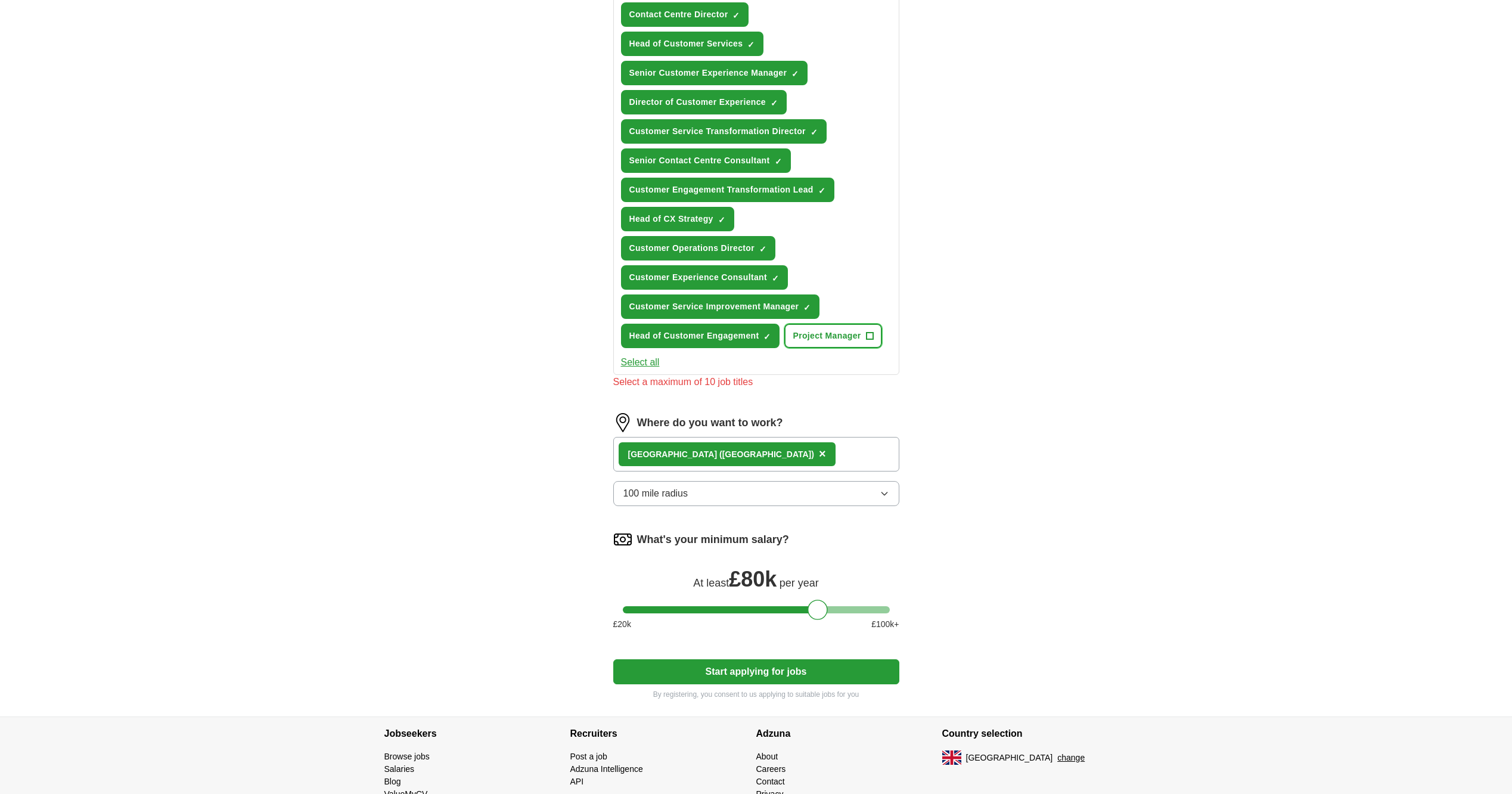
scroll to position [179, 0]
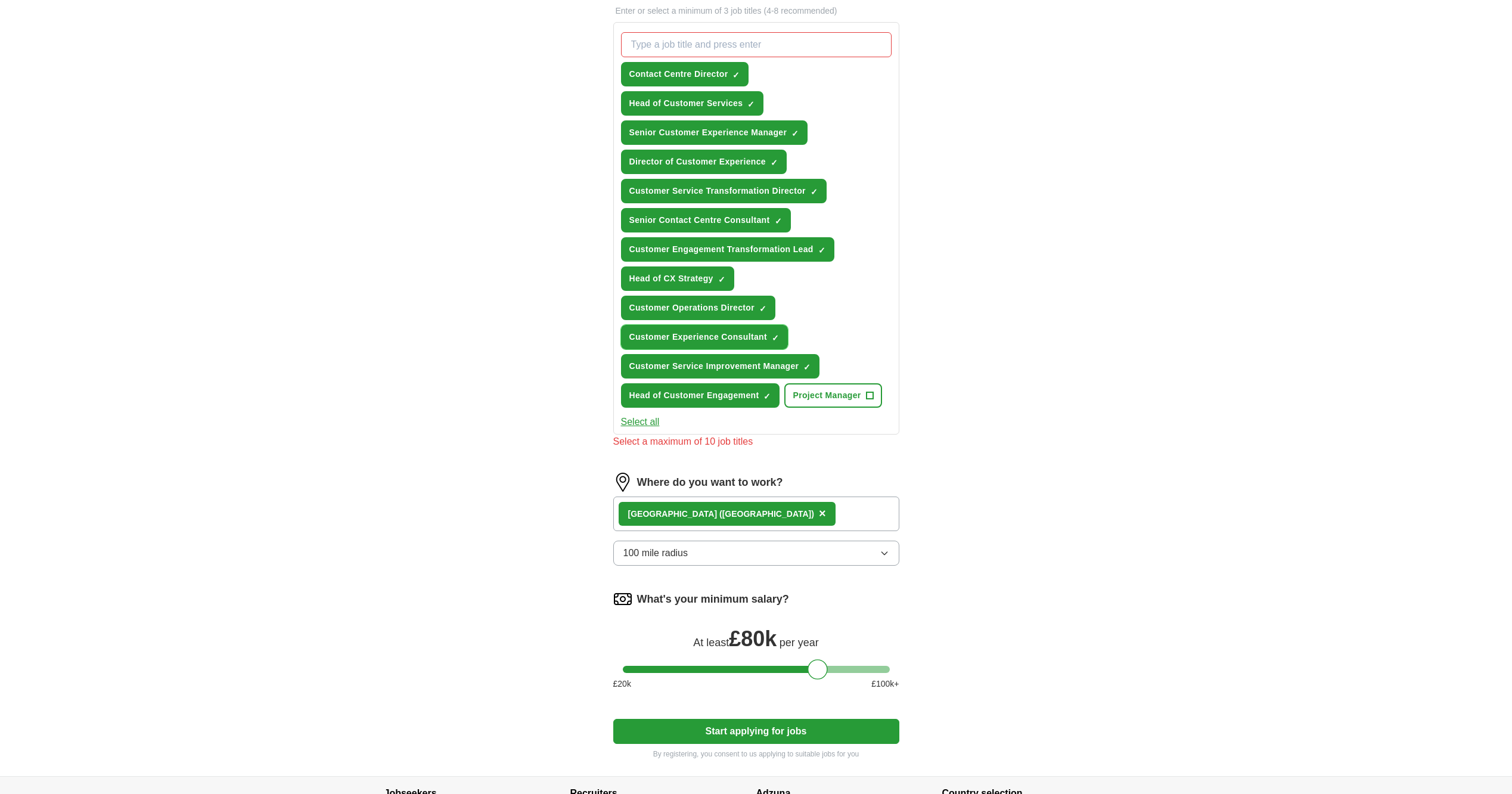
click at [0, 0] on span "×" at bounding box center [0, 0] width 0 height 0
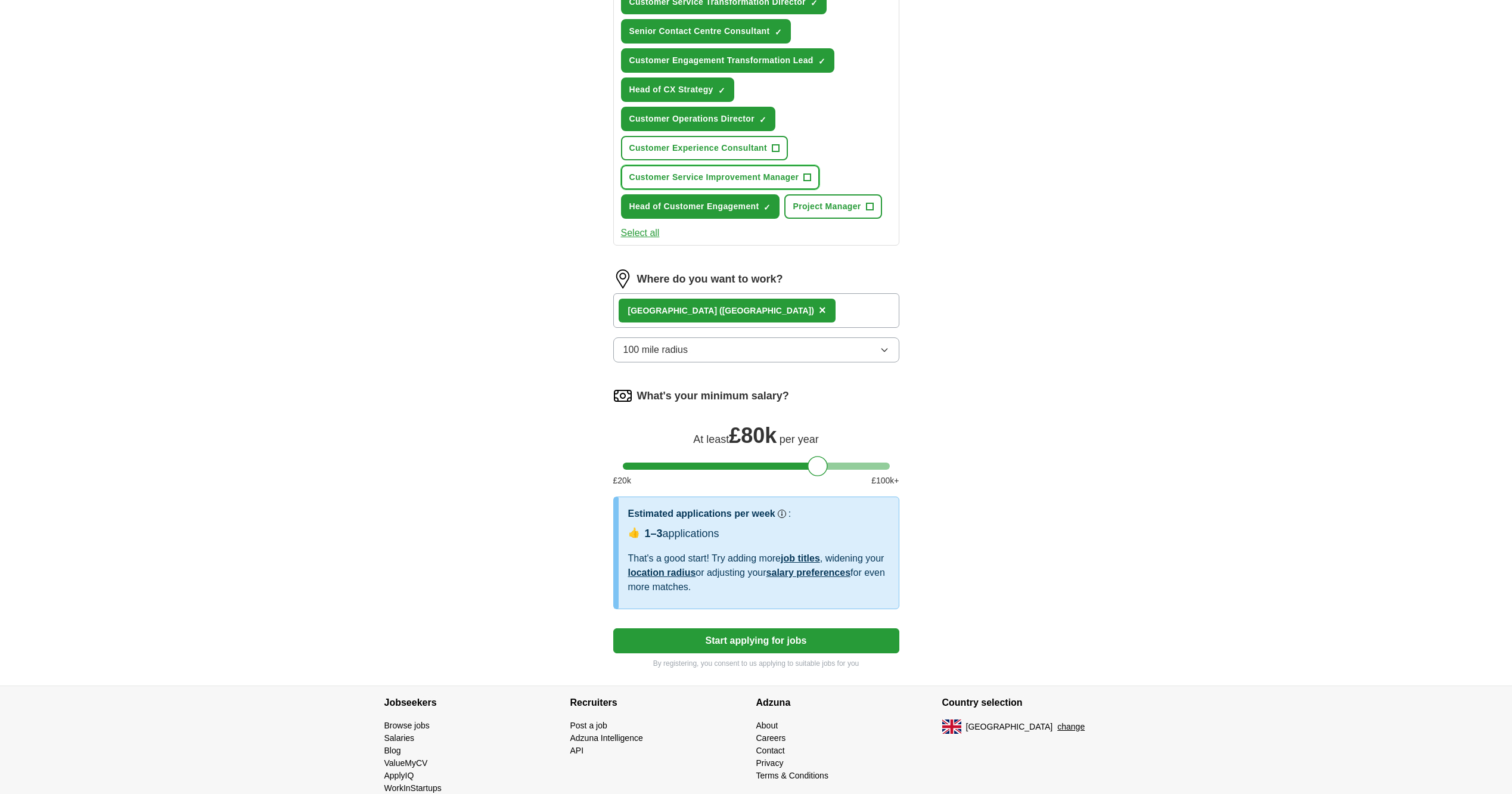
scroll to position [392, 0]
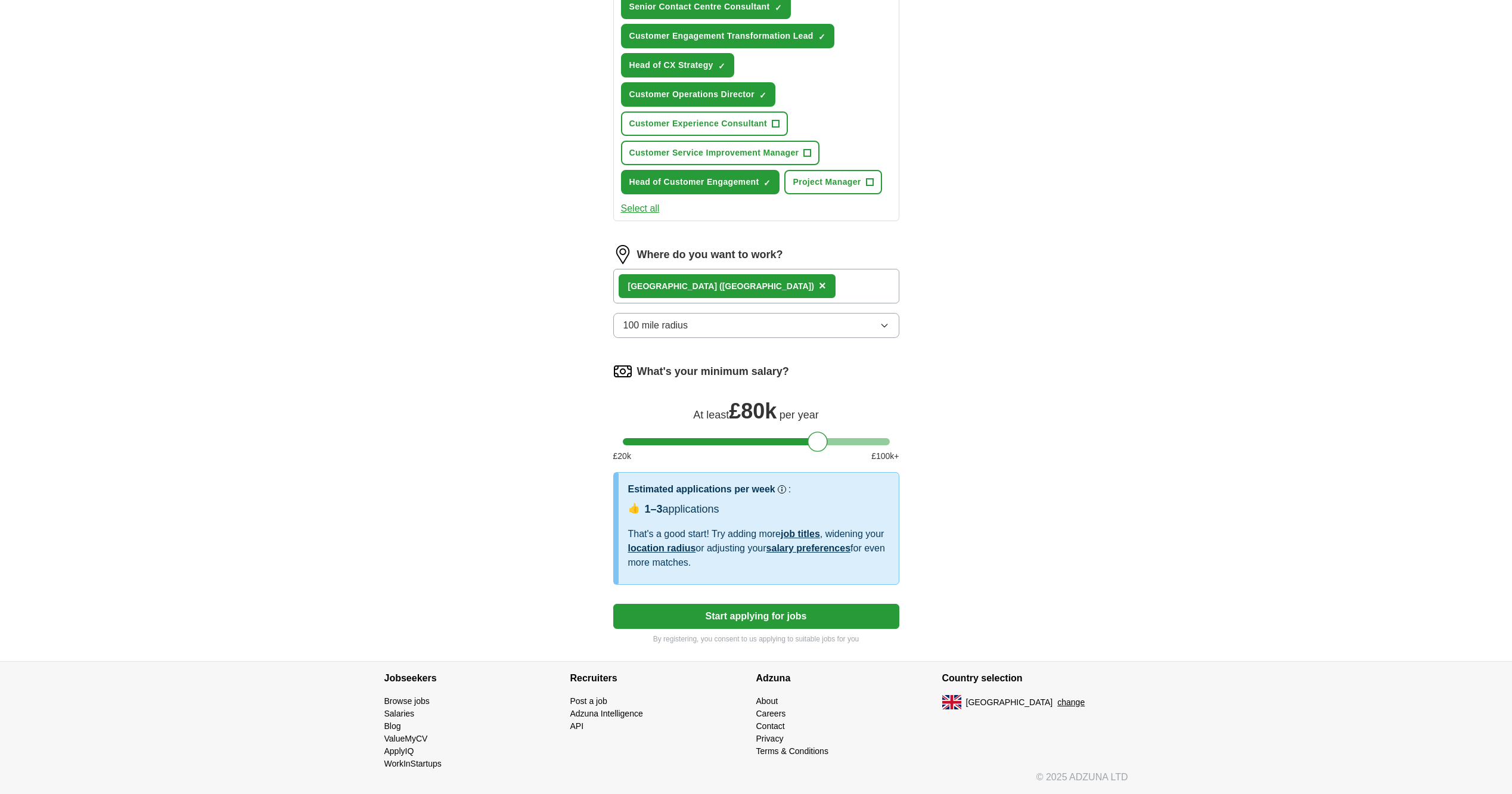
click at [855, 617] on button "Start applying for jobs" at bounding box center [756, 616] width 286 height 25
select select "**"
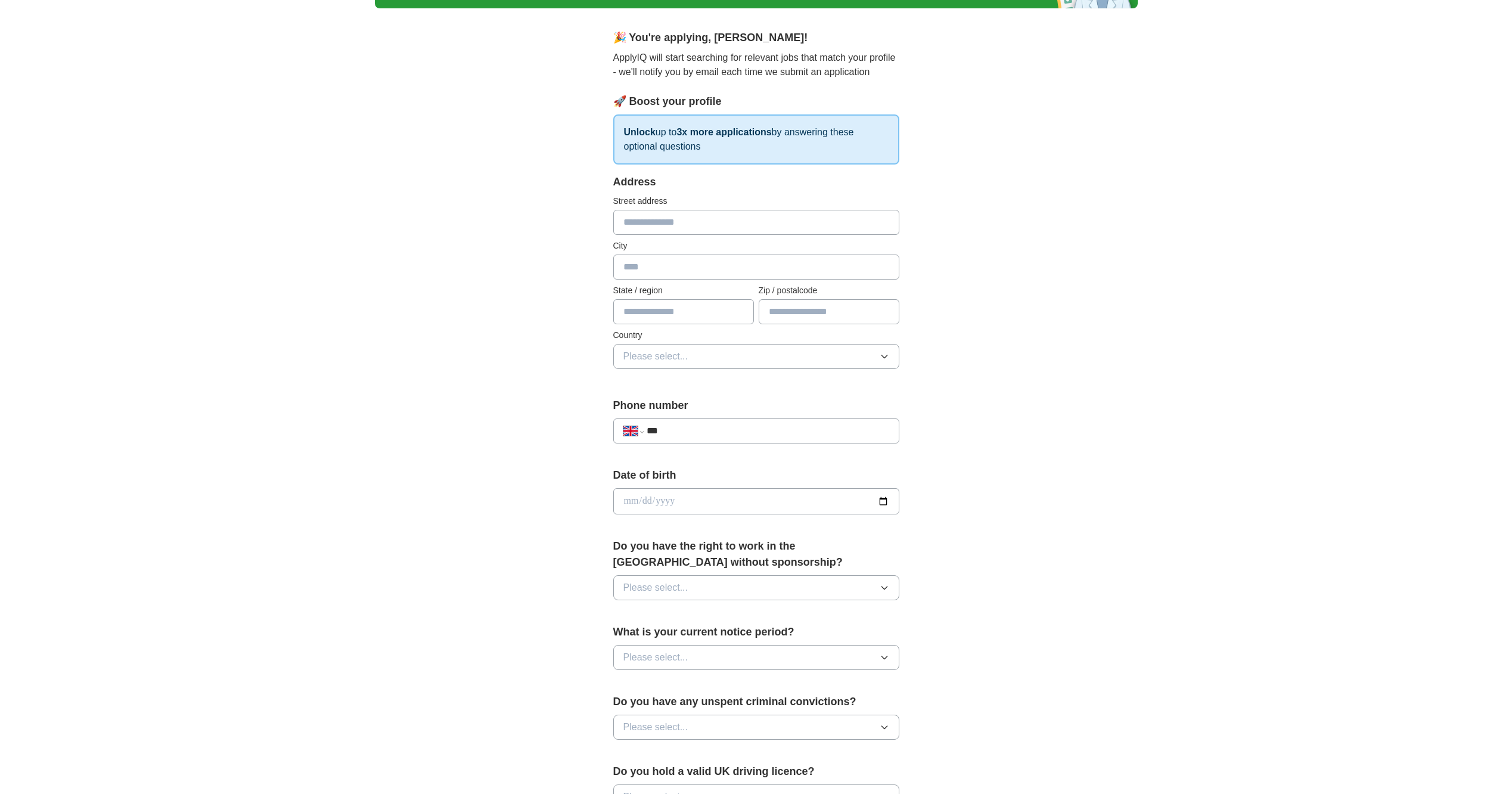
scroll to position [60, 0]
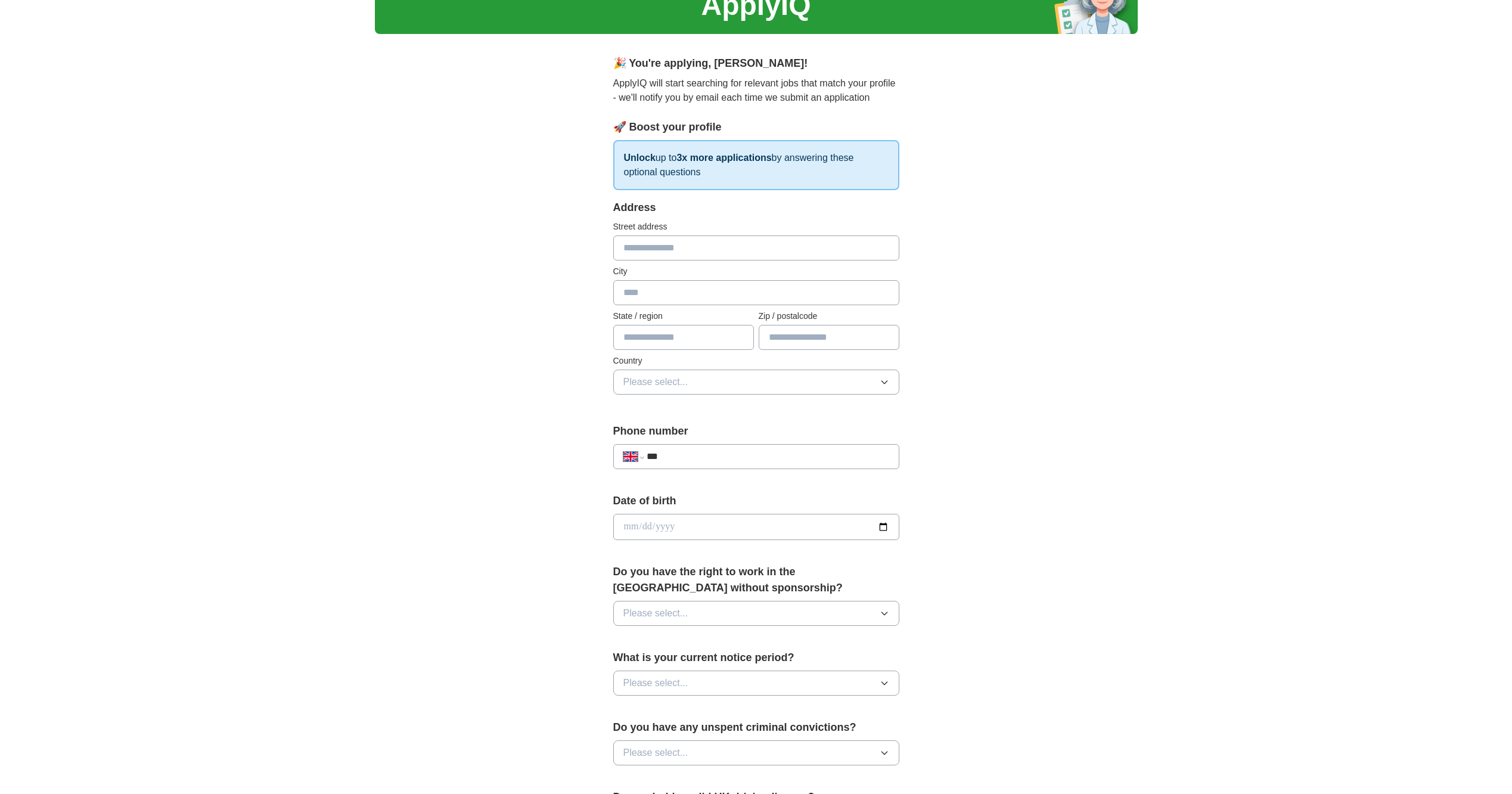
click at [698, 527] on input "date" at bounding box center [756, 527] width 286 height 26
click at [499, 458] on div "**********" at bounding box center [756, 512] width 763 height 1070
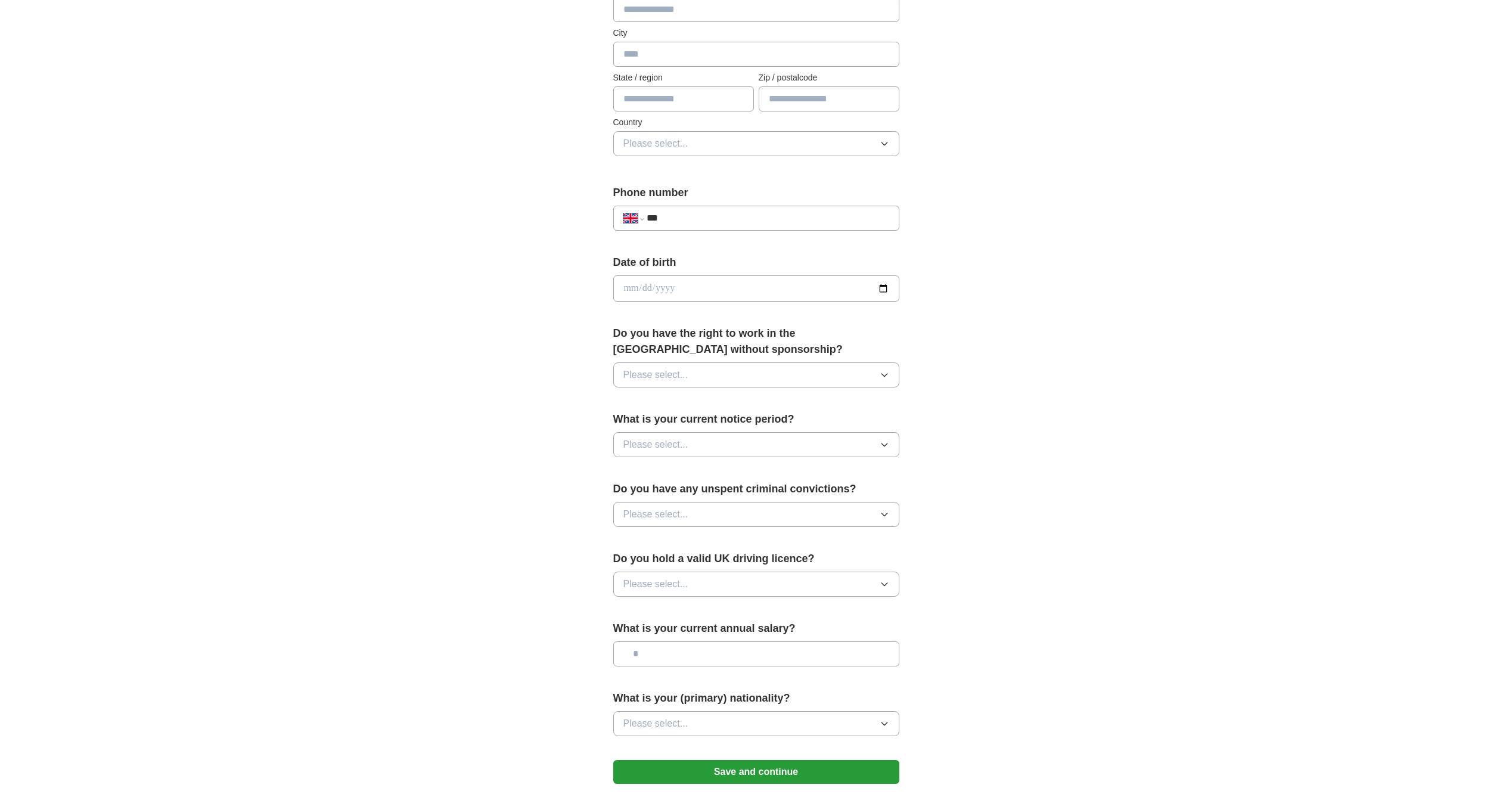
scroll to position [358, 0]
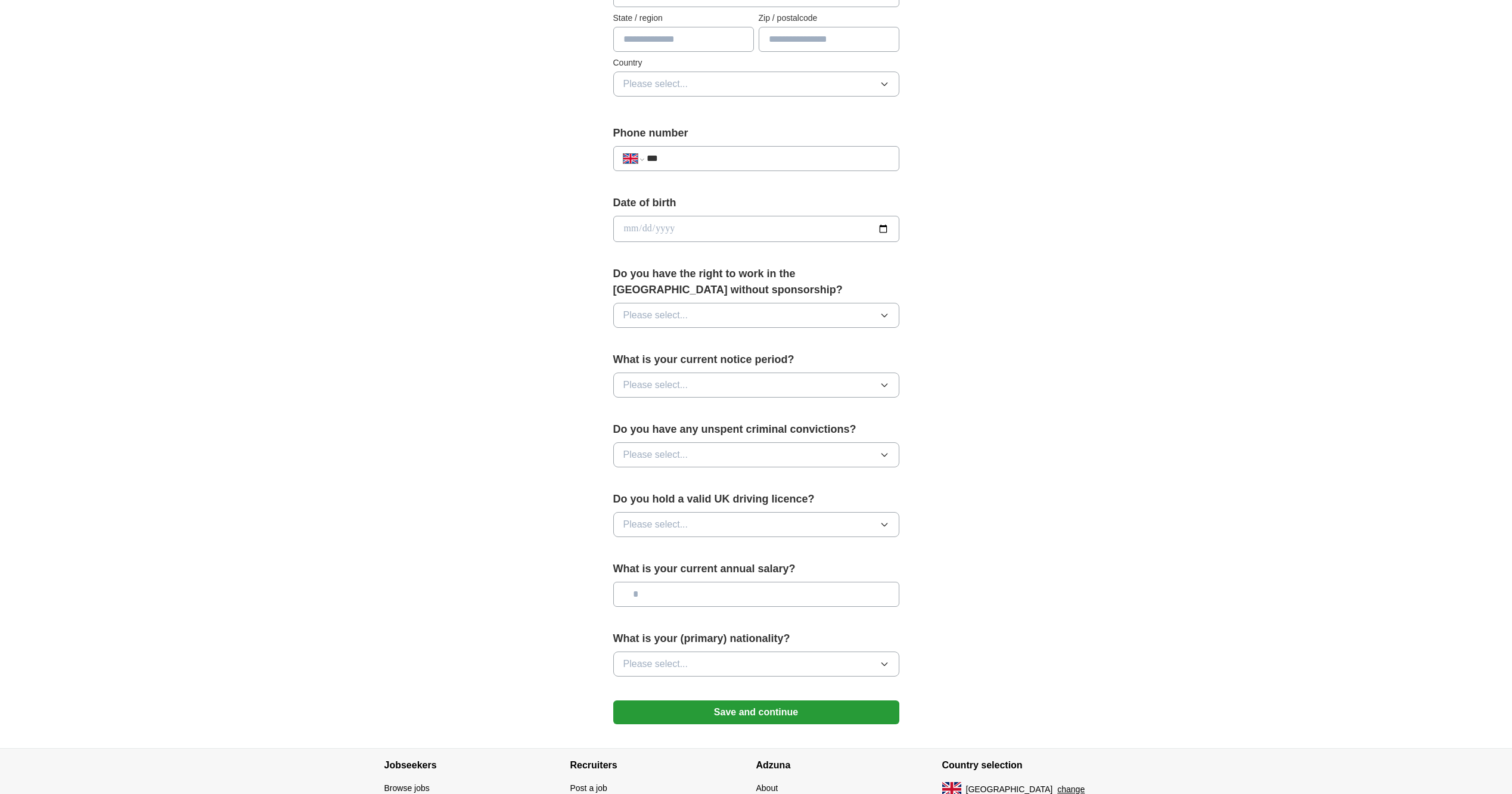
click at [888, 527] on icon "button" at bounding box center [885, 525] width 10 height 10
click at [762, 548] on div "Yes" at bounding box center [756, 552] width 266 height 14
click at [787, 454] on button "Please select..." at bounding box center [756, 454] width 286 height 25
click at [638, 504] on div "No" at bounding box center [756, 507] width 266 height 14
click at [681, 389] on span "Please select..." at bounding box center [656, 385] width 65 height 14
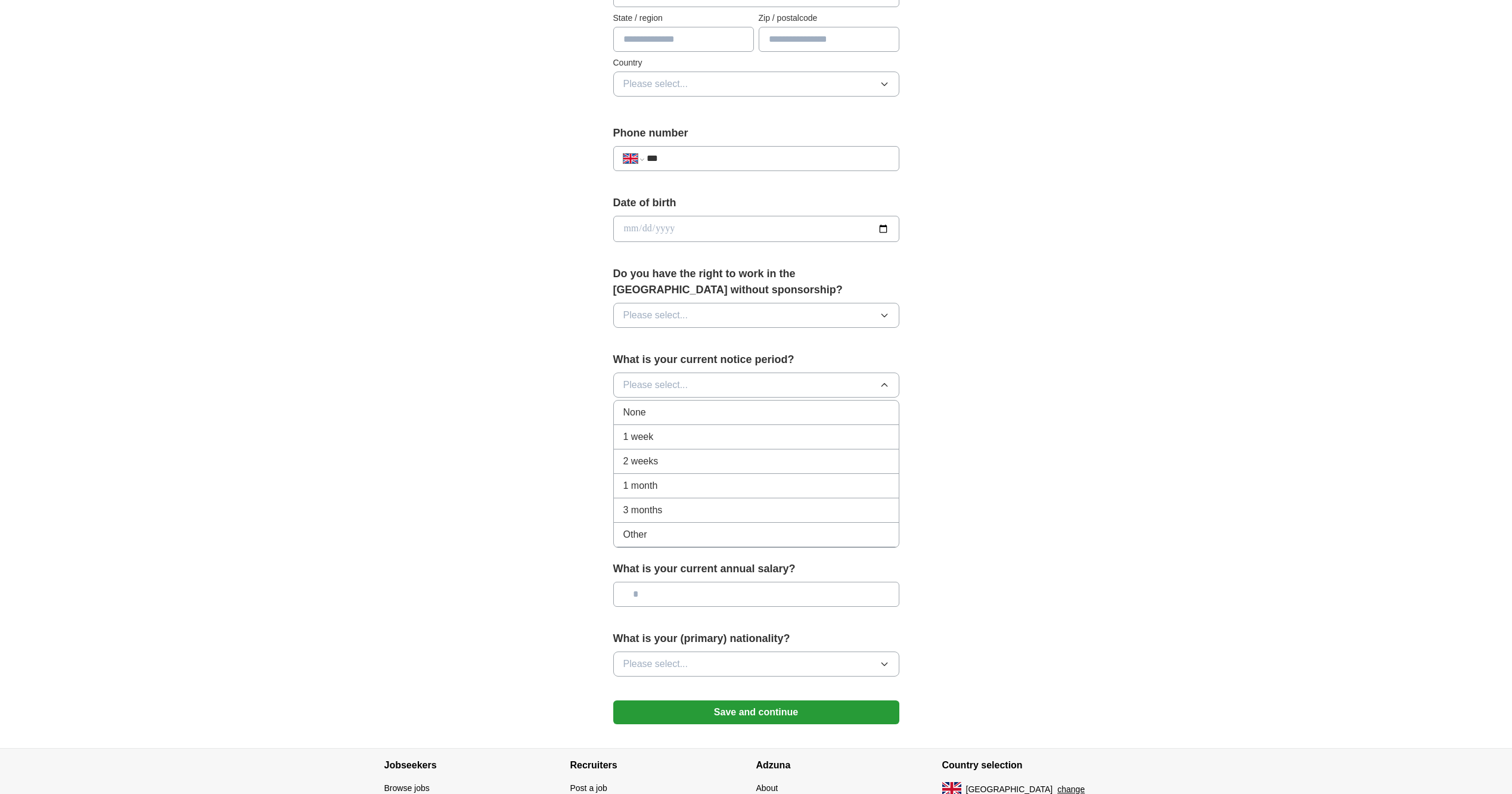
click at [665, 435] on div "1 week" at bounding box center [756, 437] width 266 height 14
click at [674, 313] on span "Please select..." at bounding box center [656, 315] width 65 height 14
click at [659, 336] on div "Yes" at bounding box center [756, 343] width 266 height 14
click at [703, 158] on input "***" at bounding box center [768, 159] width 242 height 14
type input "**********"
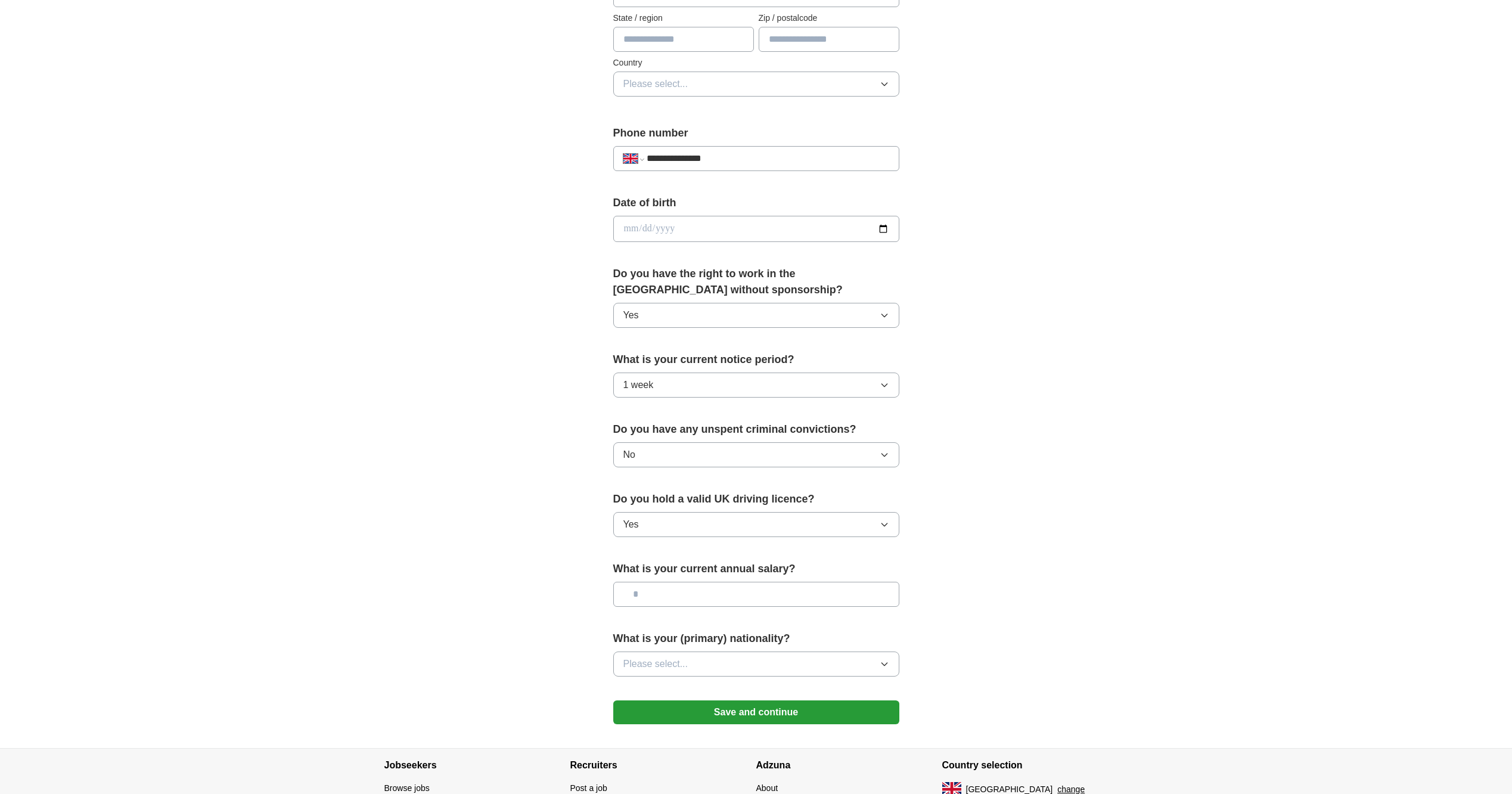
type input "**********"
type input "*****"
type input "**********"
type input "********"
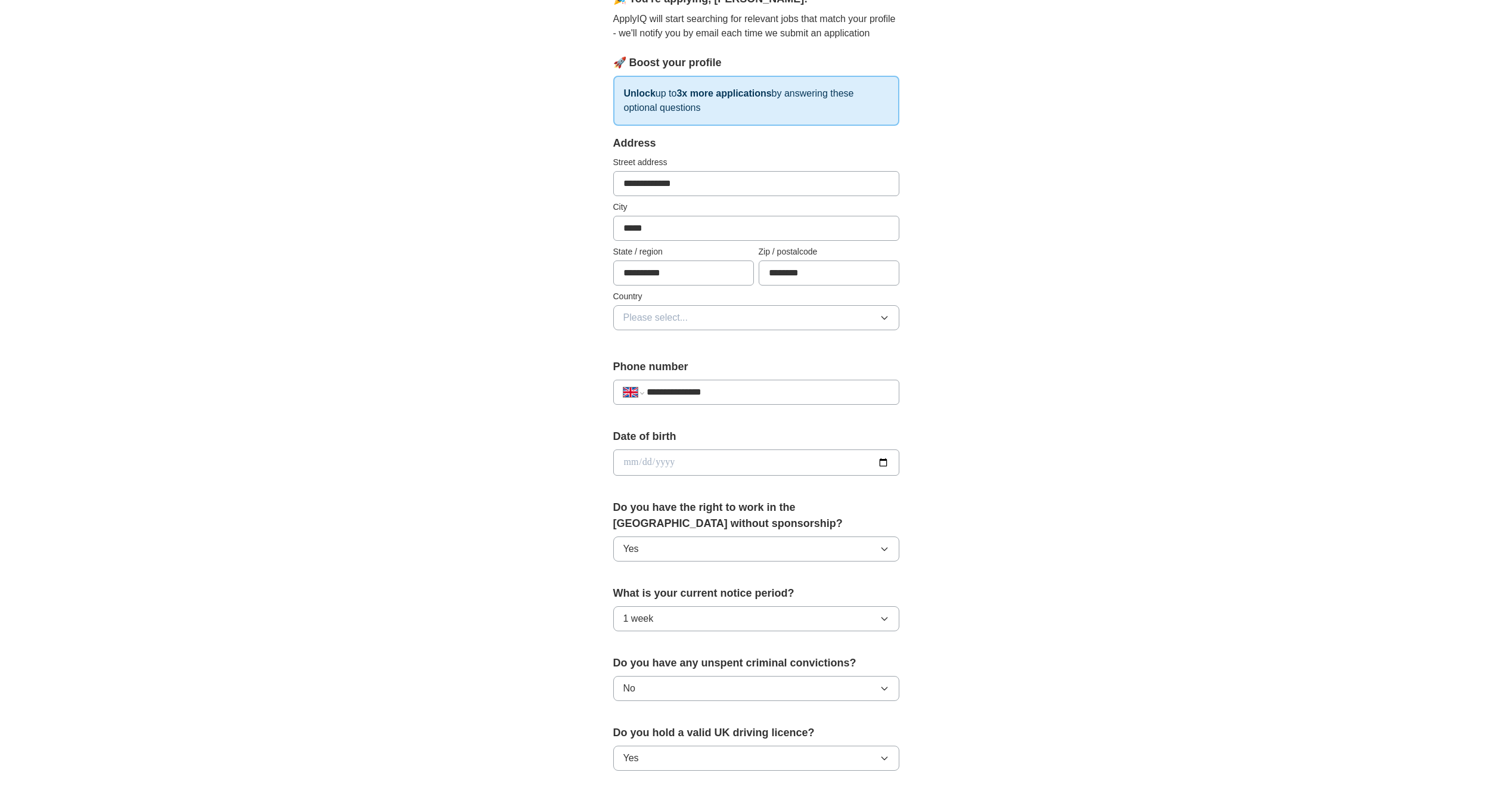
scroll to position [119, 0]
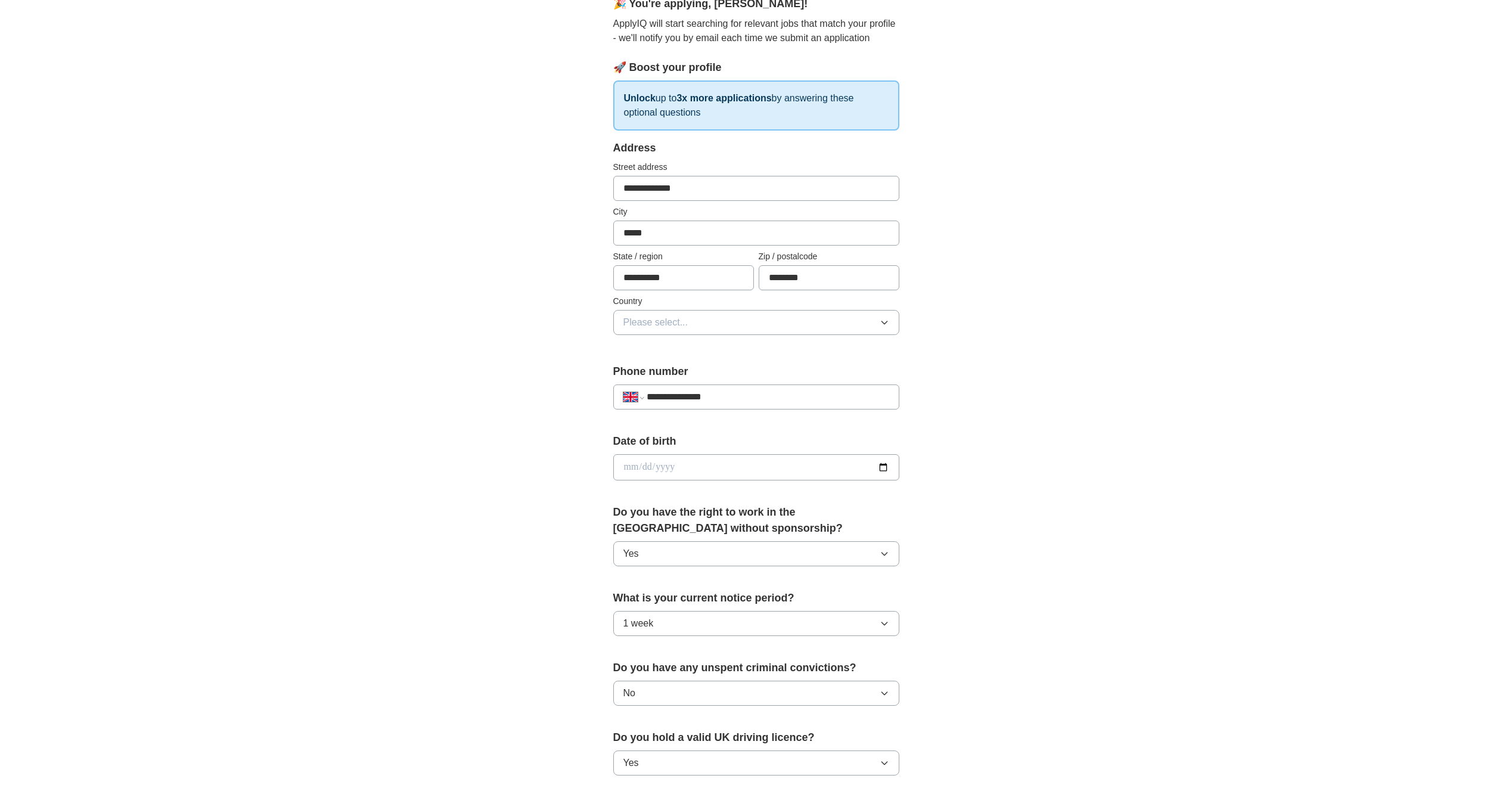
click at [887, 319] on icon "button" at bounding box center [885, 322] width 10 height 10
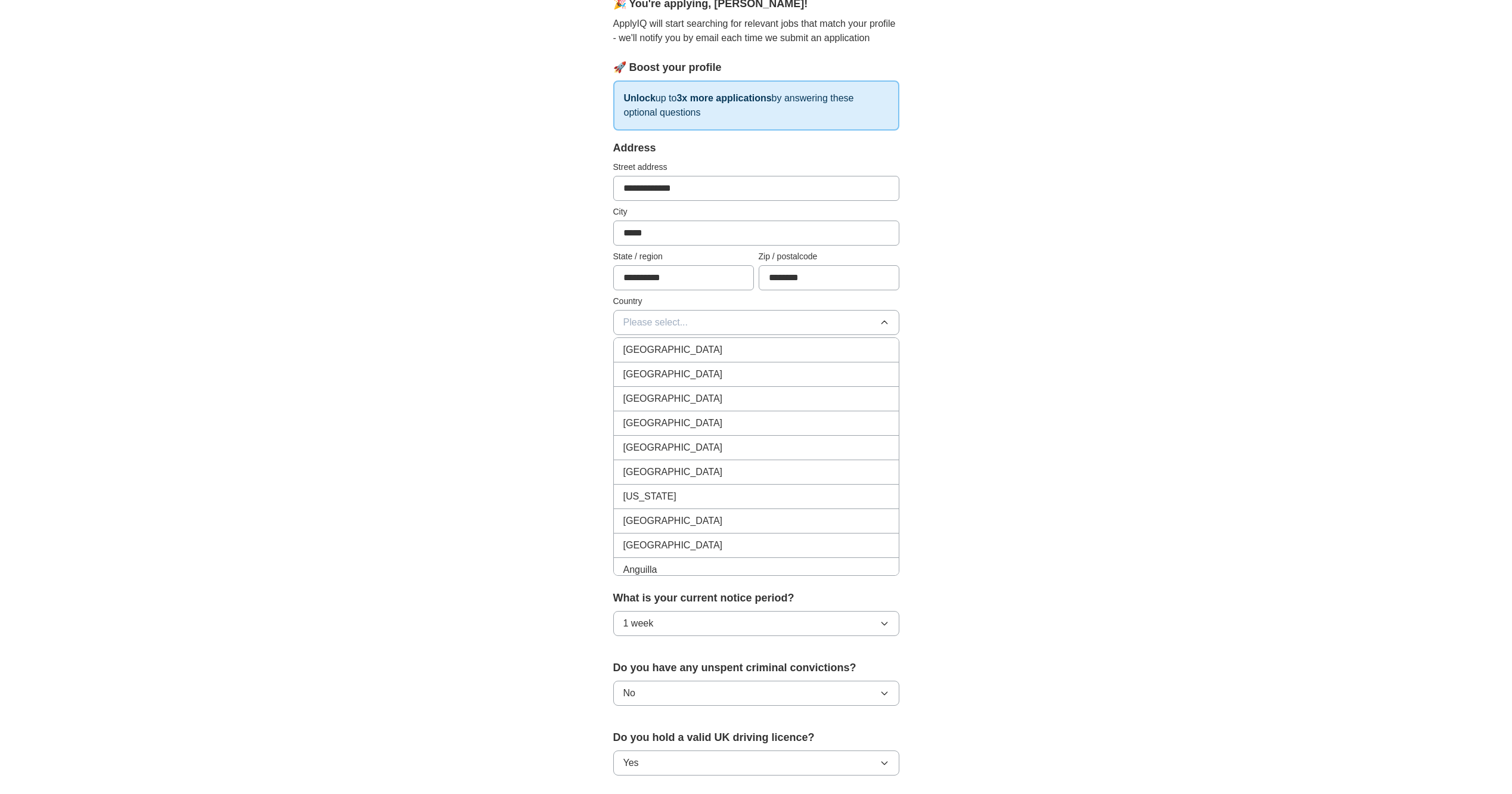
click at [866, 347] on div "[GEOGRAPHIC_DATA]" at bounding box center [756, 350] width 266 height 14
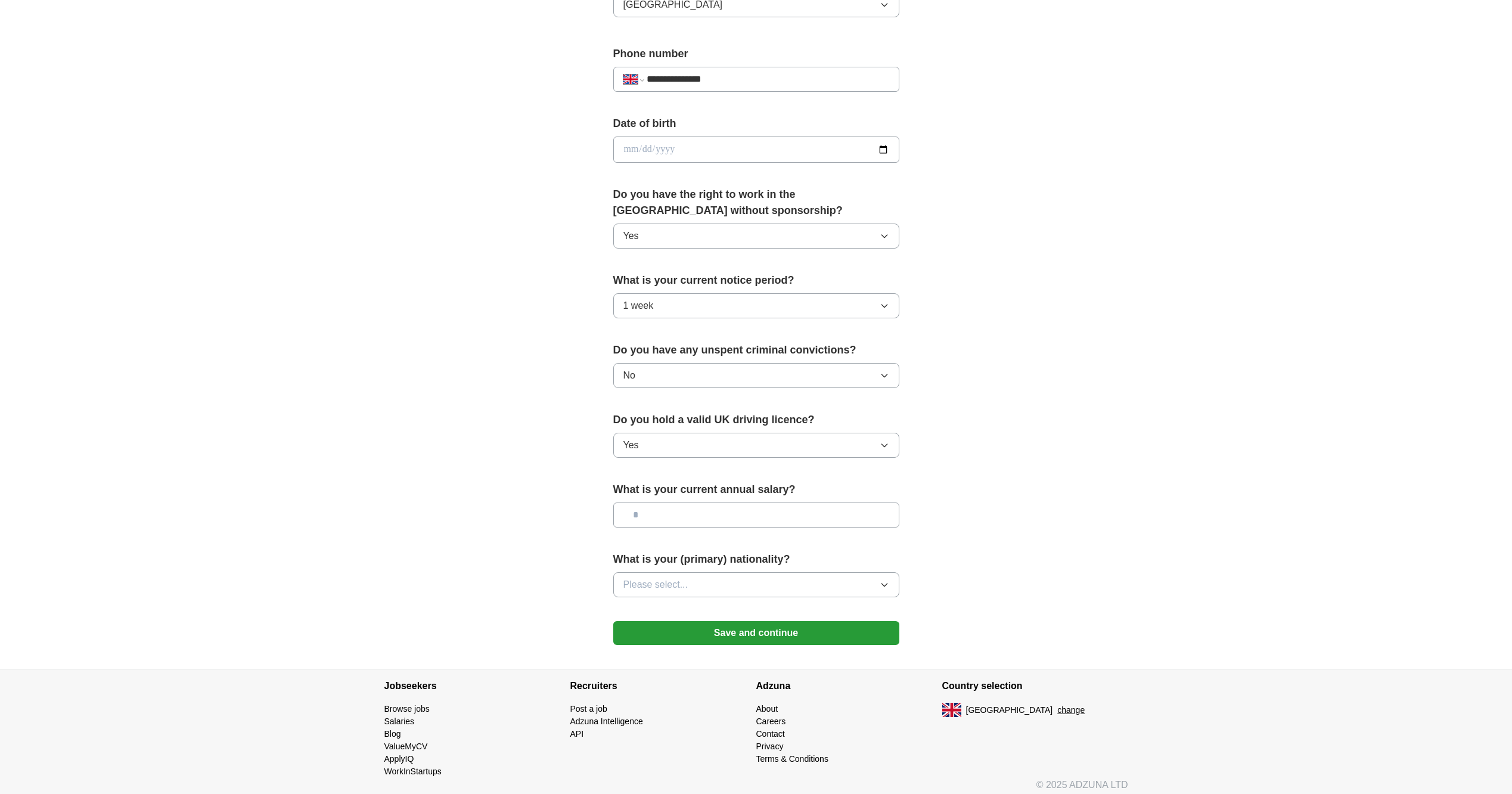
scroll to position [445, 0]
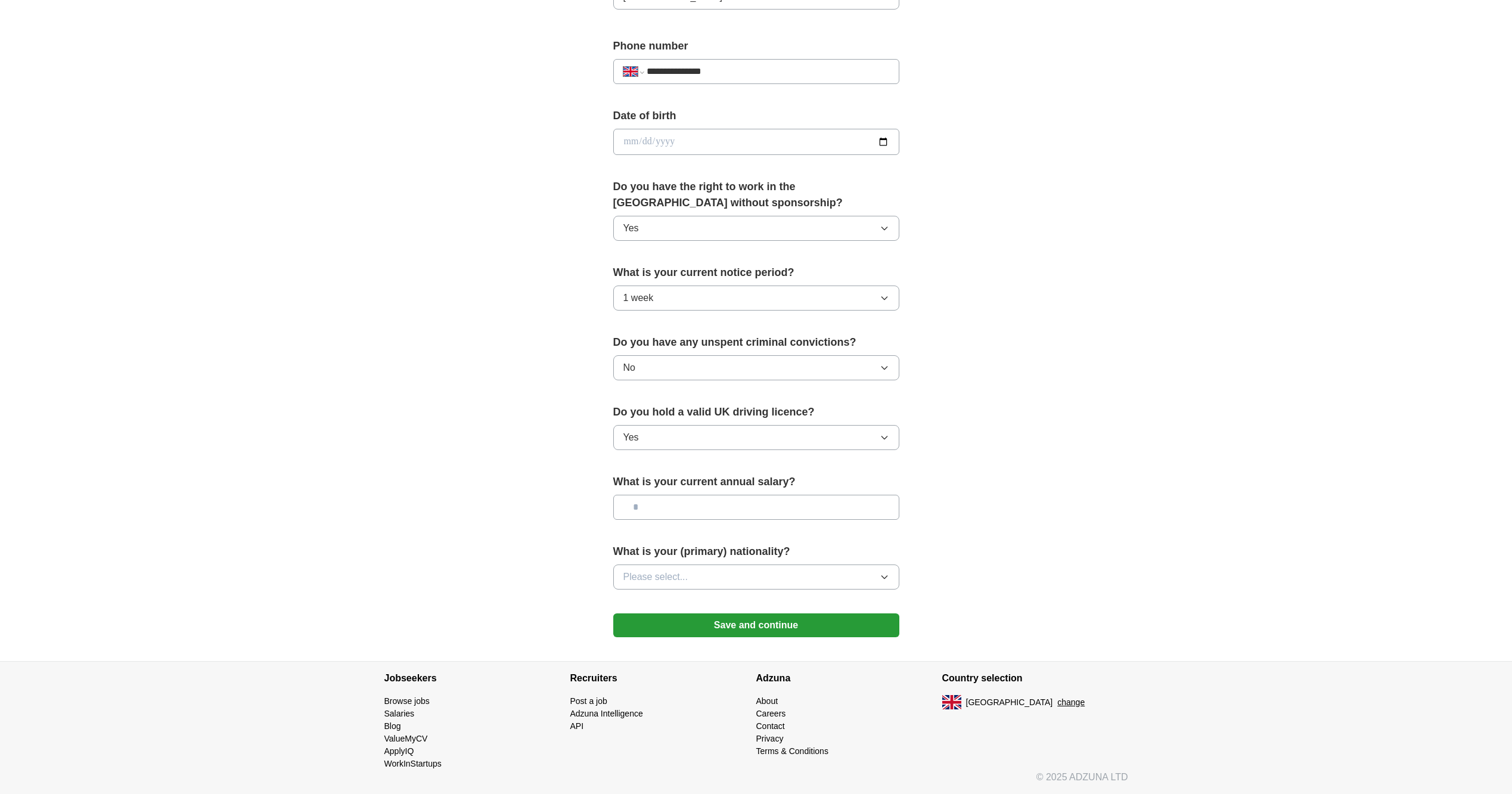
click at [813, 507] on input "text" at bounding box center [756, 507] width 286 height 25
type input "*******"
click at [847, 578] on button "Please select..." at bounding box center [756, 577] width 286 height 25
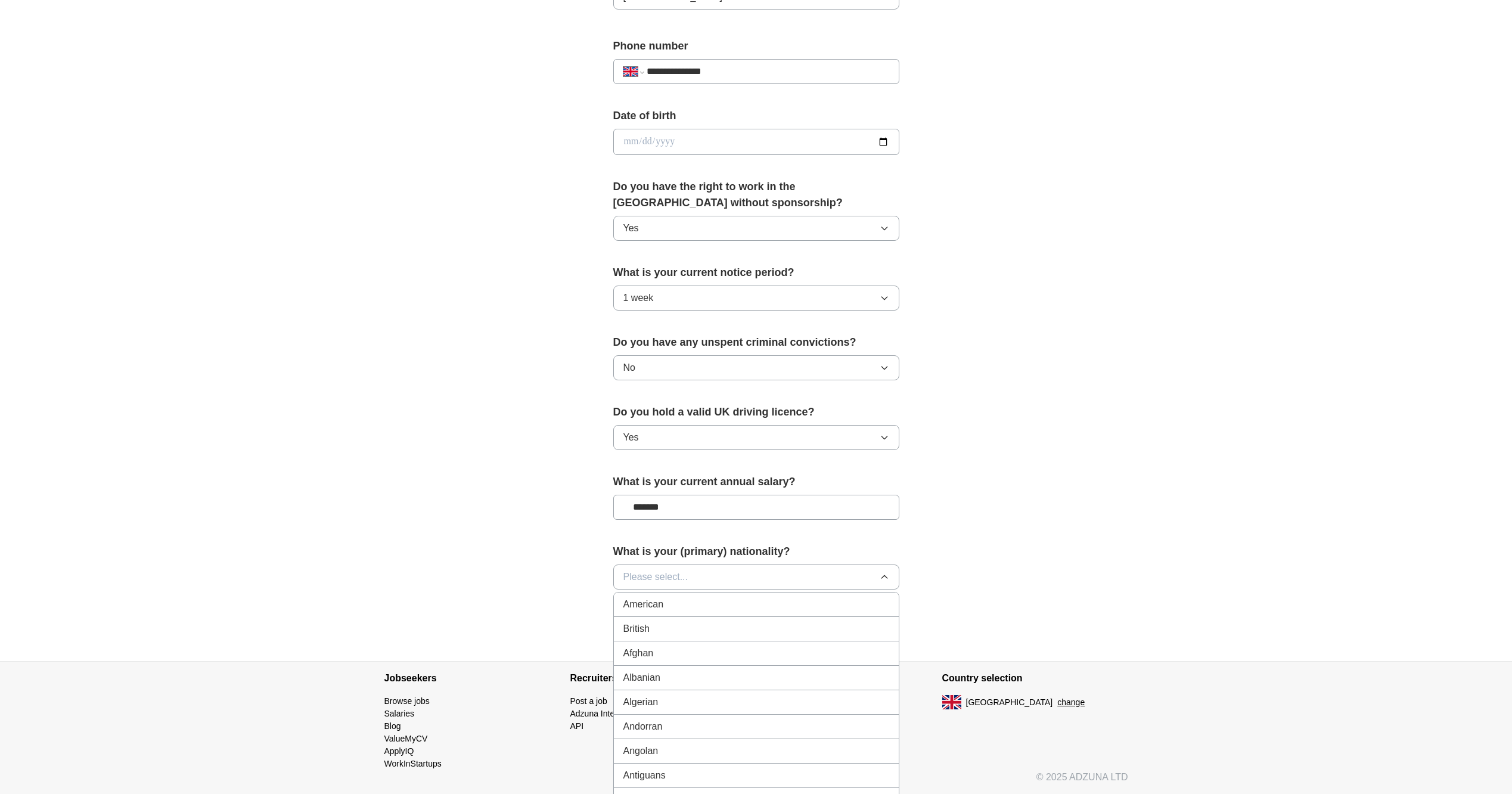
click at [816, 626] on div "British" at bounding box center [756, 629] width 266 height 14
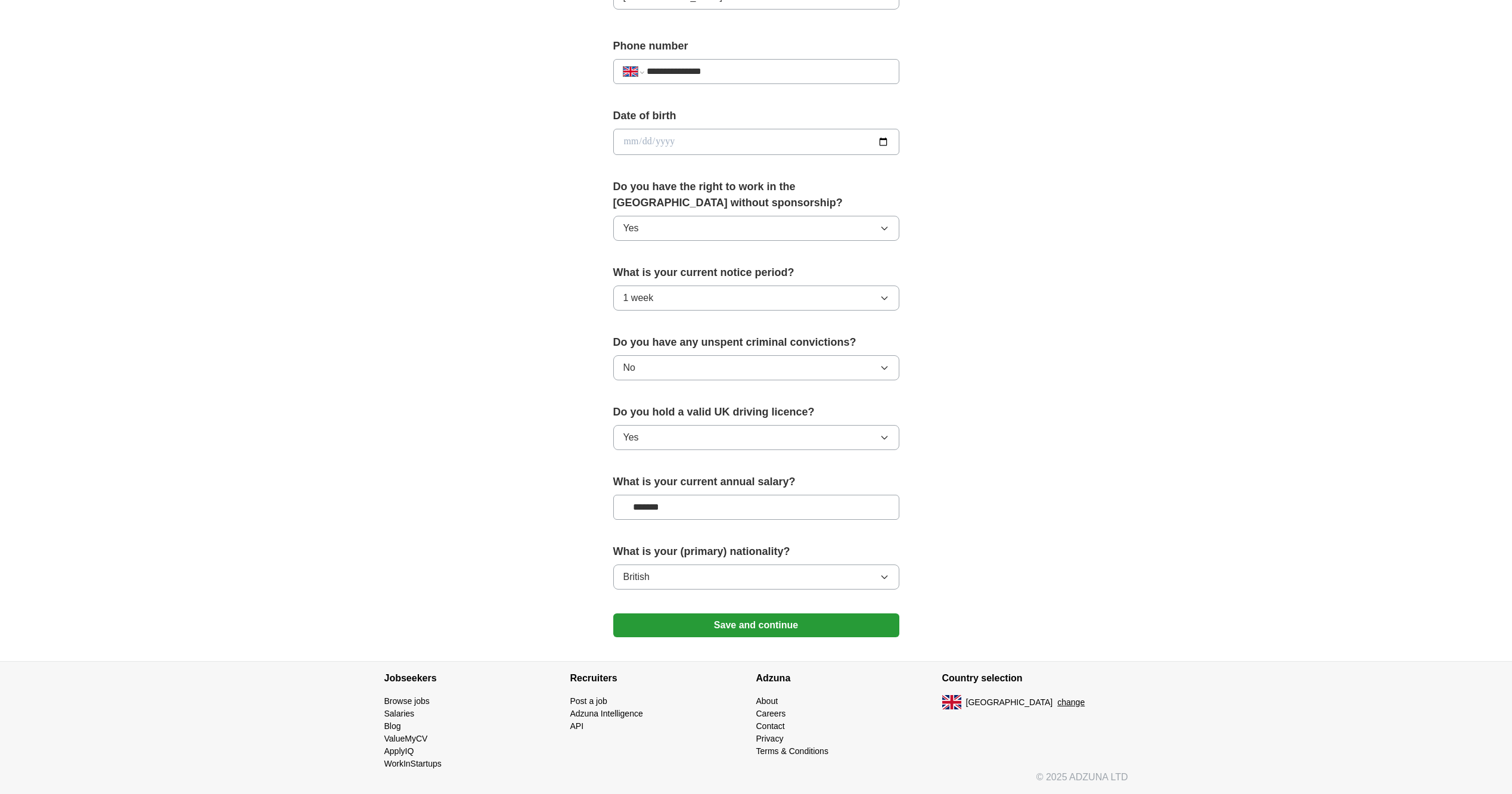
click at [843, 622] on button "Save and continue" at bounding box center [756, 625] width 286 height 24
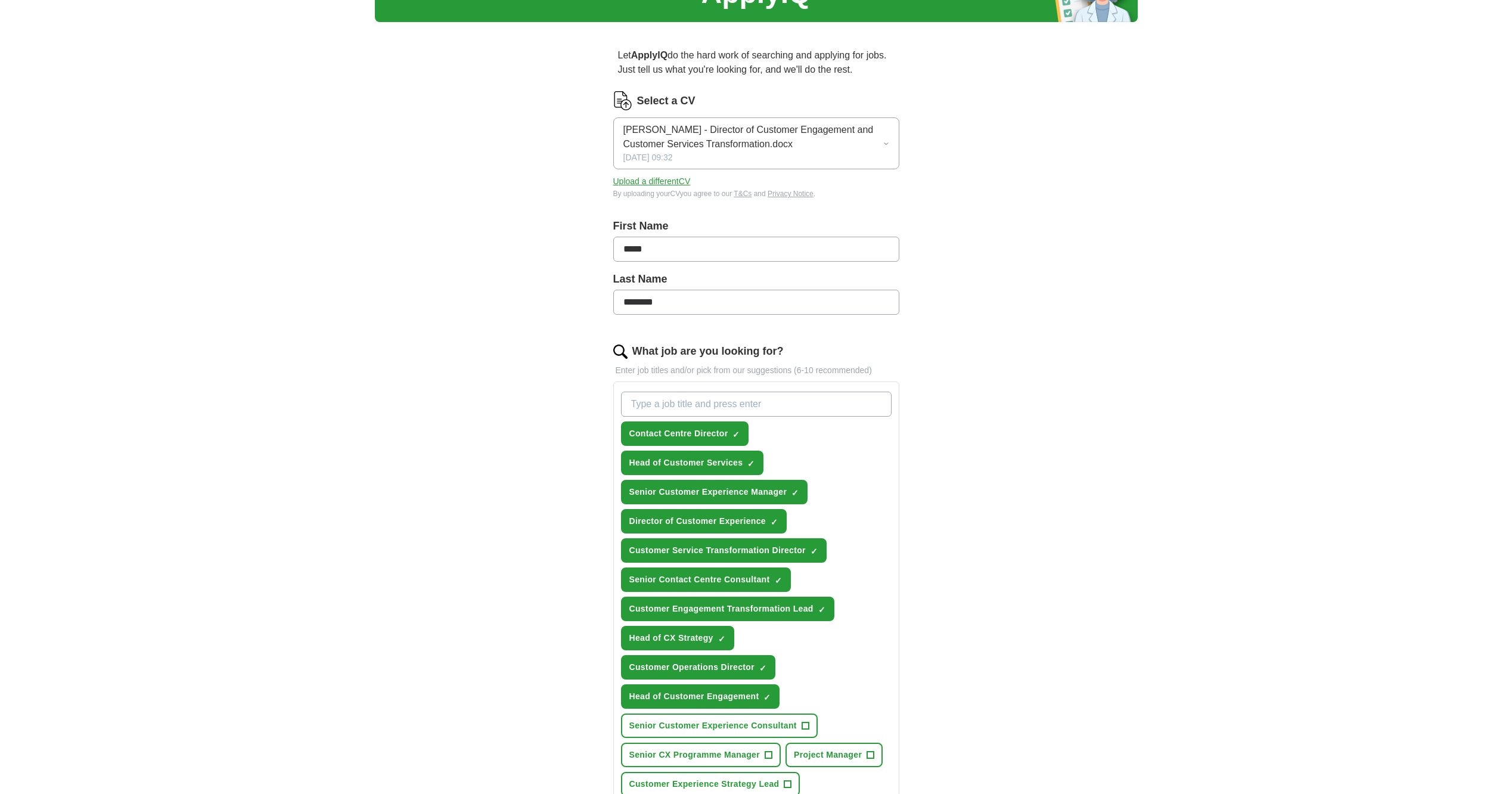
scroll to position [57, 0]
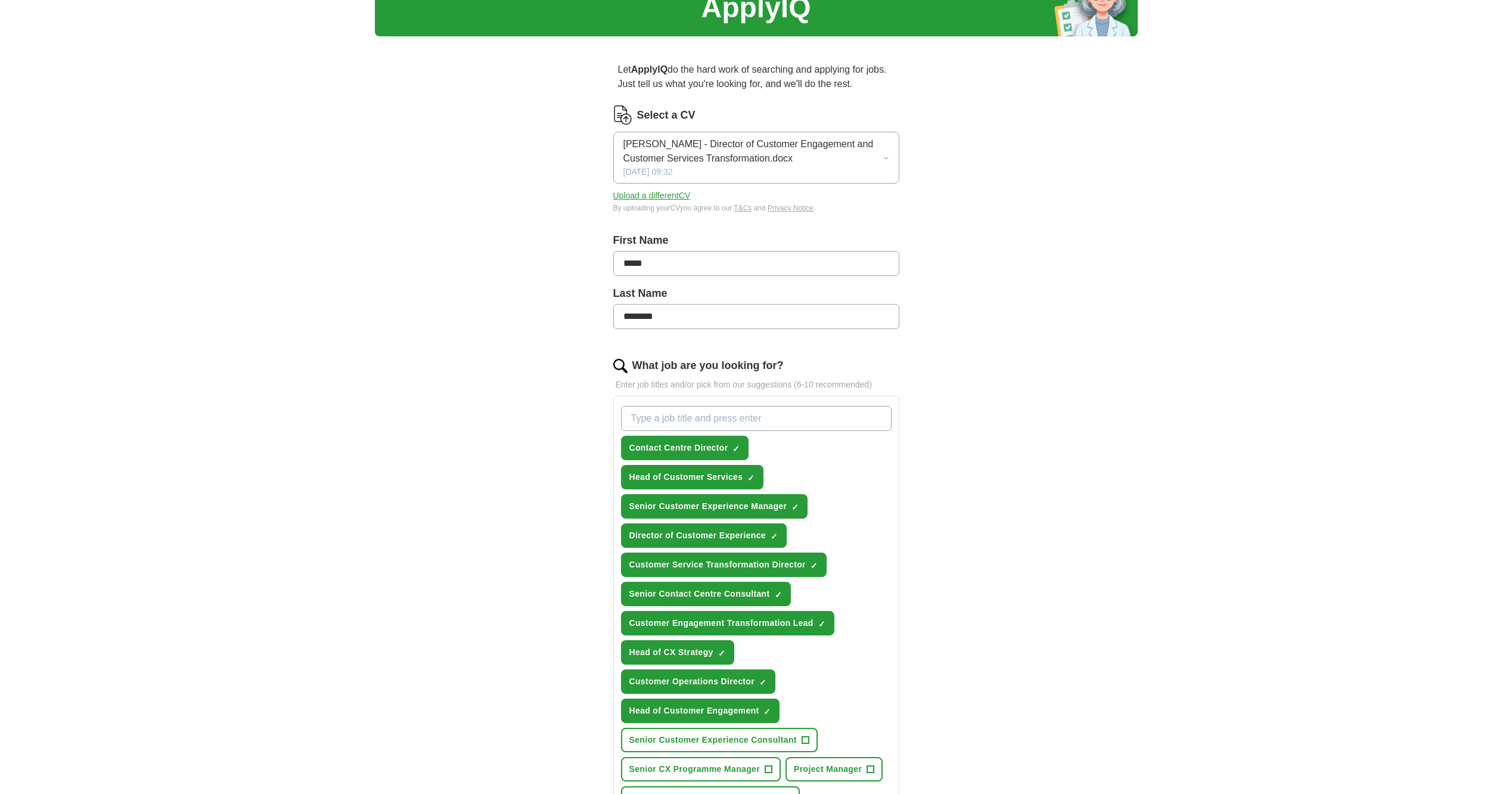
click at [633, 193] on button "Upload a different CV" at bounding box center [652, 195] width 77 height 12
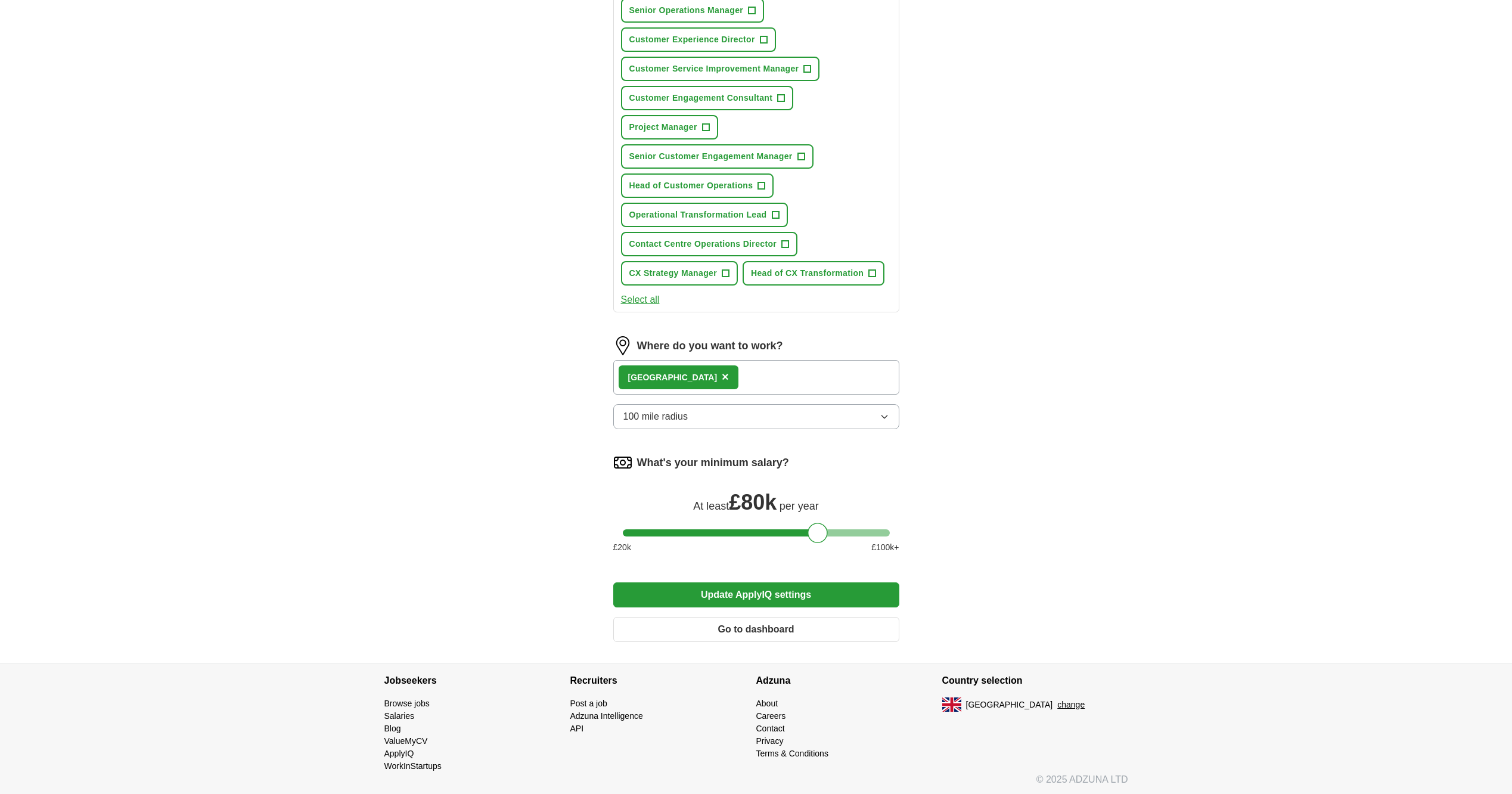
scroll to position [789, 0]
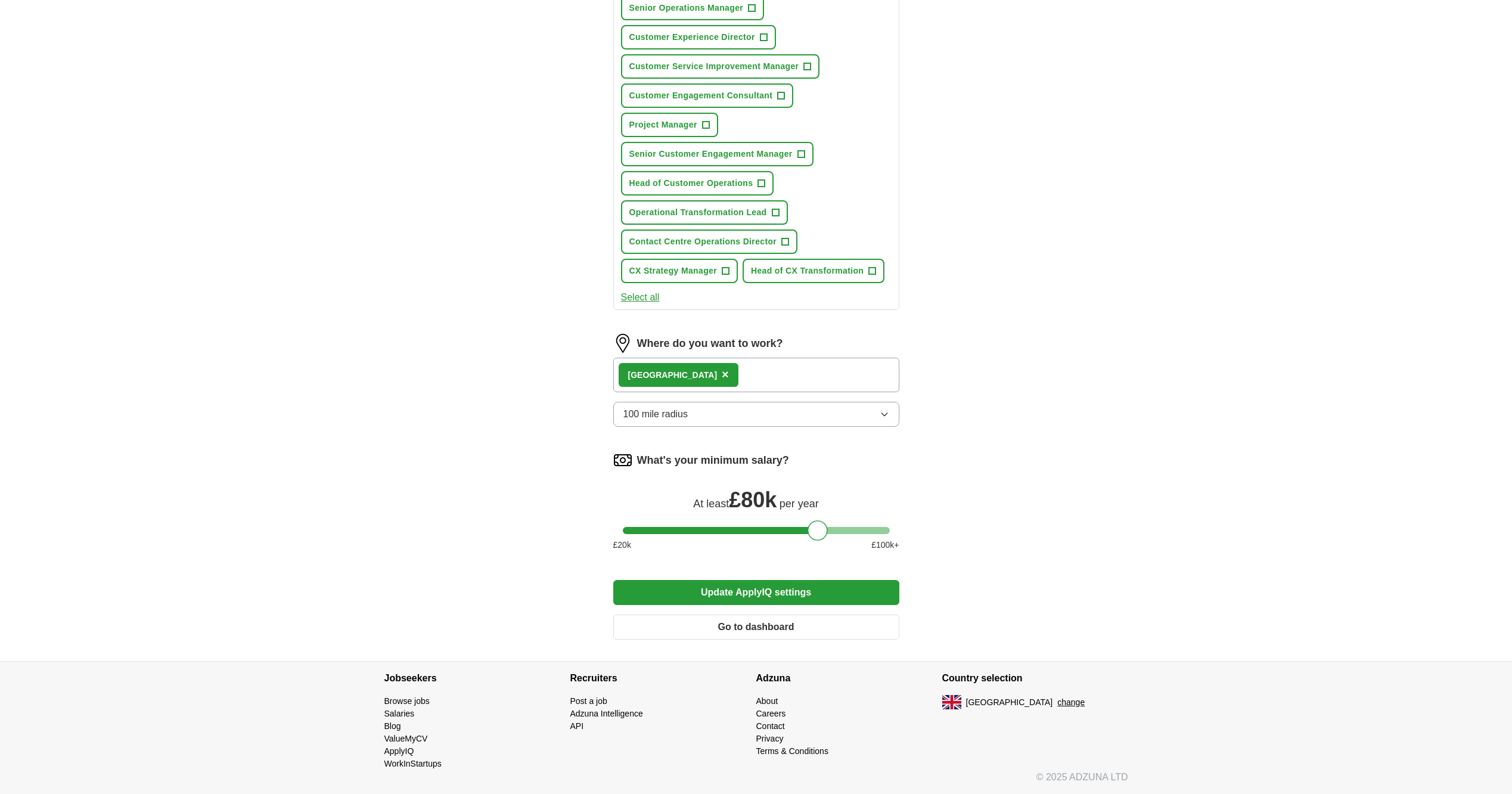
click at [857, 592] on button "Update ApplyIQ settings" at bounding box center [756, 592] width 286 height 25
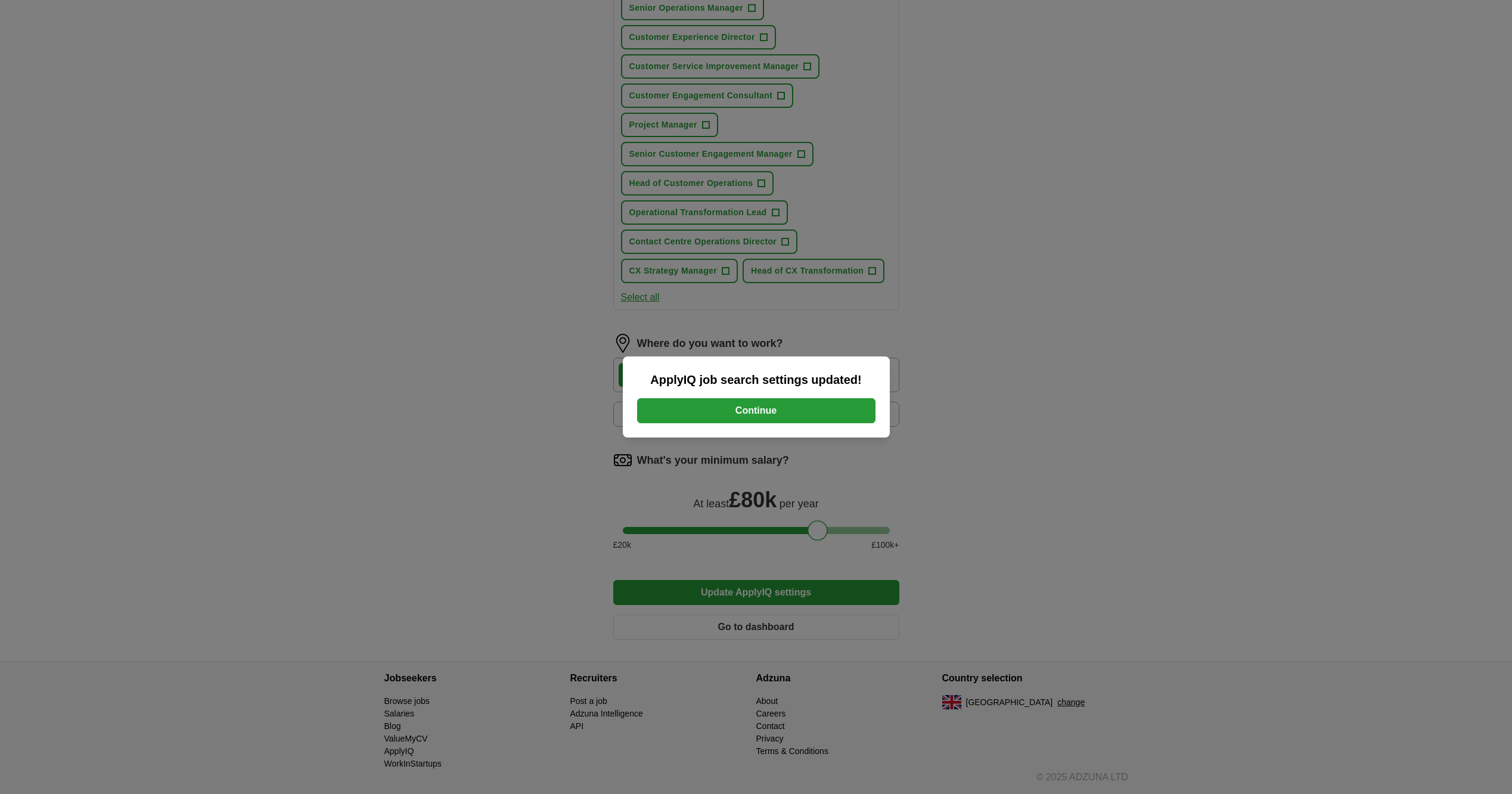
click at [857, 410] on button "Continue" at bounding box center [756, 411] width 238 height 25
